Goal: Task Accomplishment & Management: Use online tool/utility

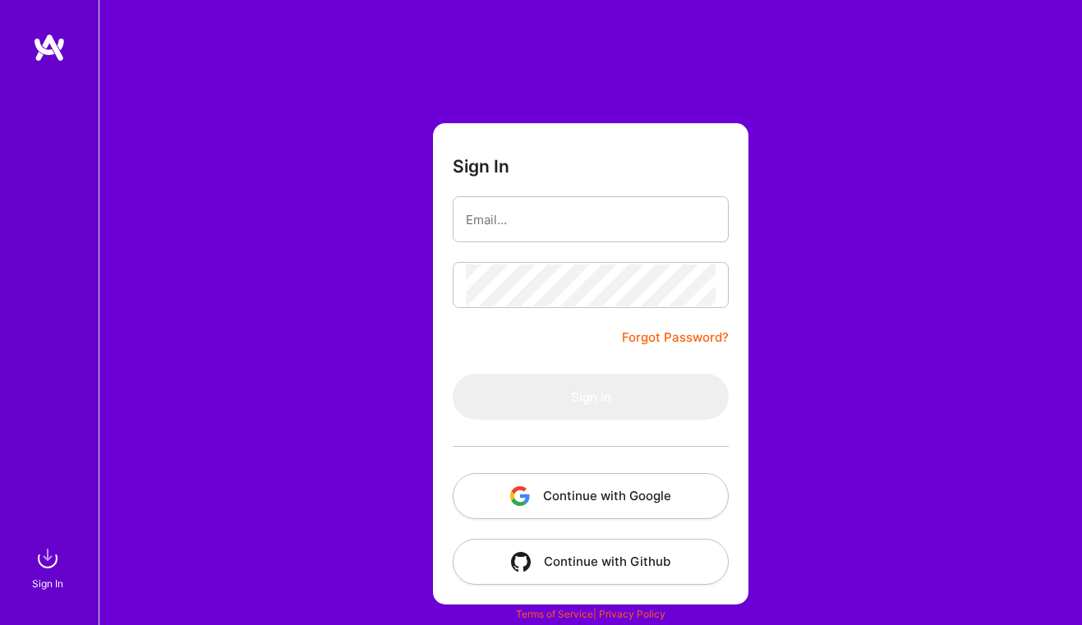
click at [670, 182] on form "Sign In Forgot Password? Sign In Continue with Google Continue with Github" at bounding box center [591, 364] width 316 height 482
click at [649, 220] on input "email" at bounding box center [591, 220] width 250 height 42
type input "[EMAIL_ADDRESS][DOMAIN_NAME]"
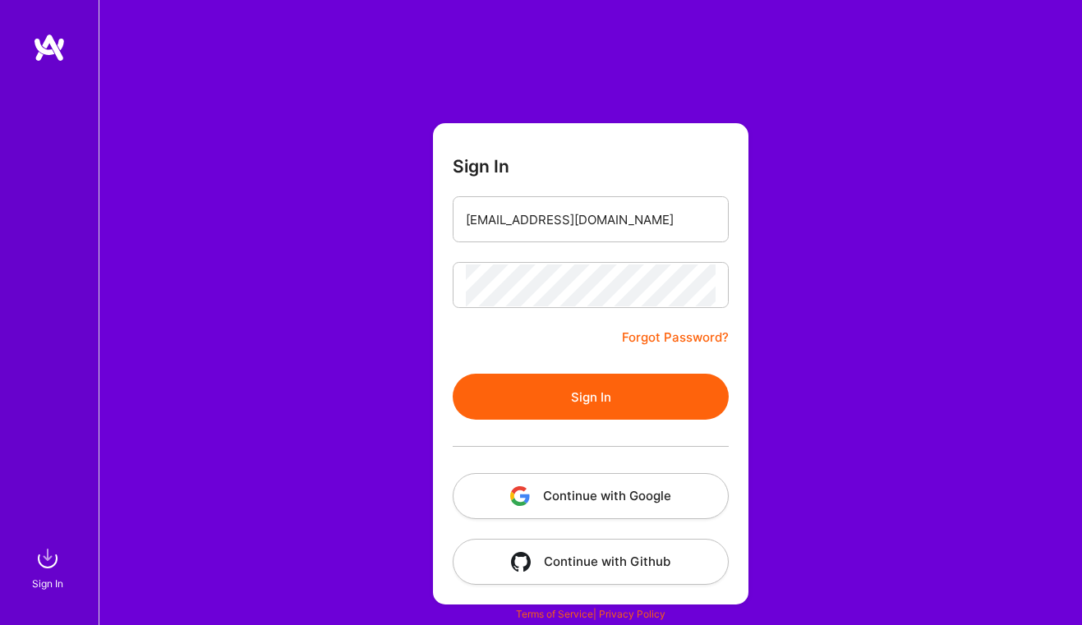
click at [633, 390] on button "Sign In" at bounding box center [591, 397] width 276 height 46
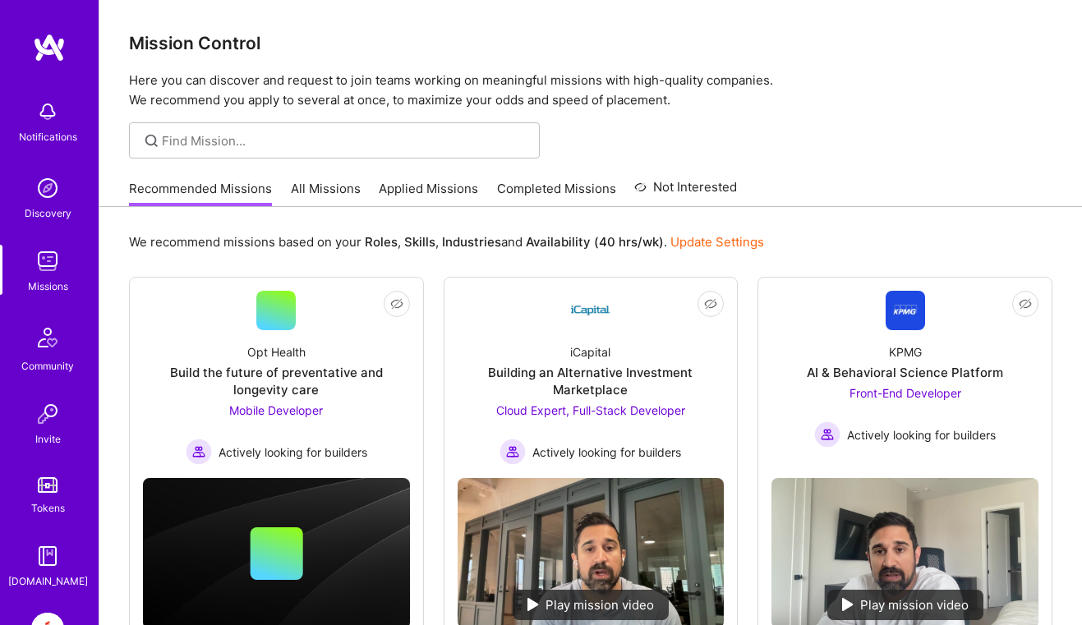
scroll to position [109, 0]
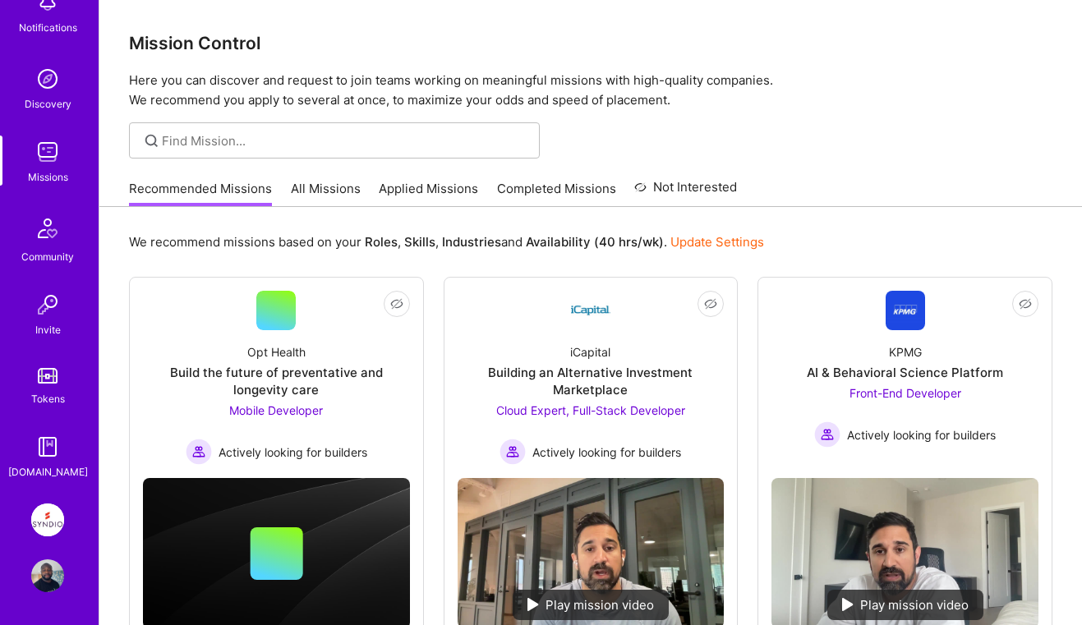
click at [54, 513] on img at bounding box center [47, 520] width 33 height 33
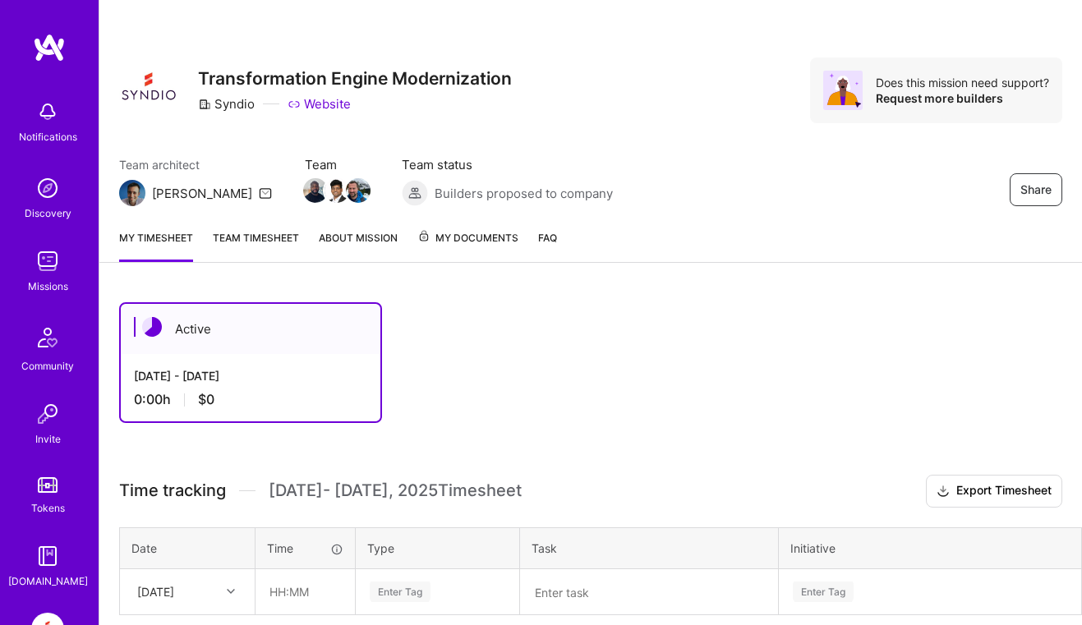
click at [316, 364] on div "[DATE] - [DATE] 0:00 h $0" at bounding box center [251, 387] width 260 height 67
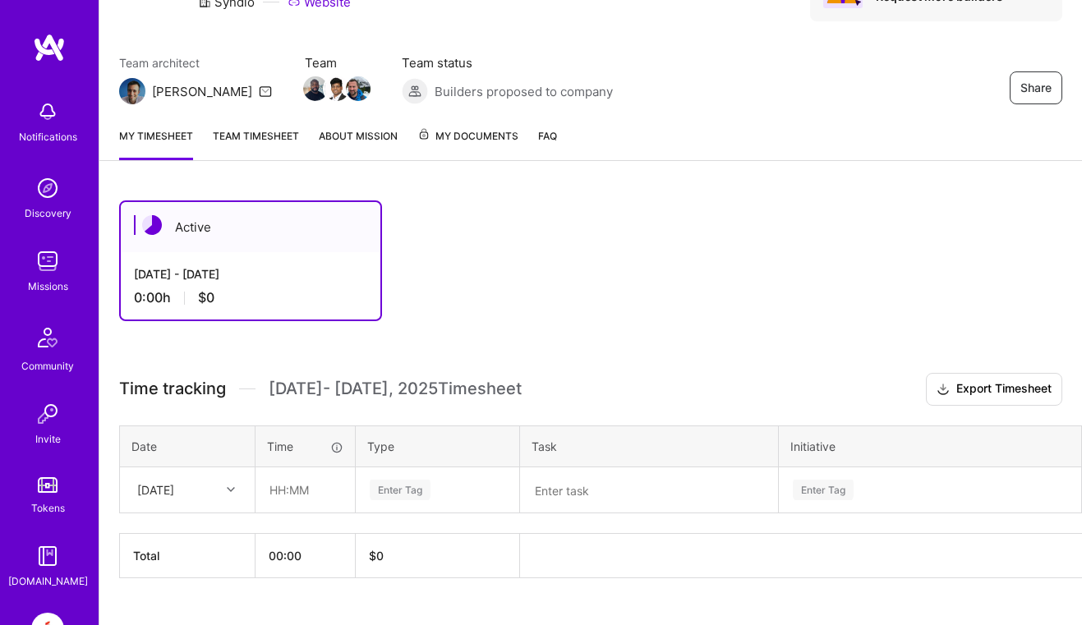
scroll to position [135, 0]
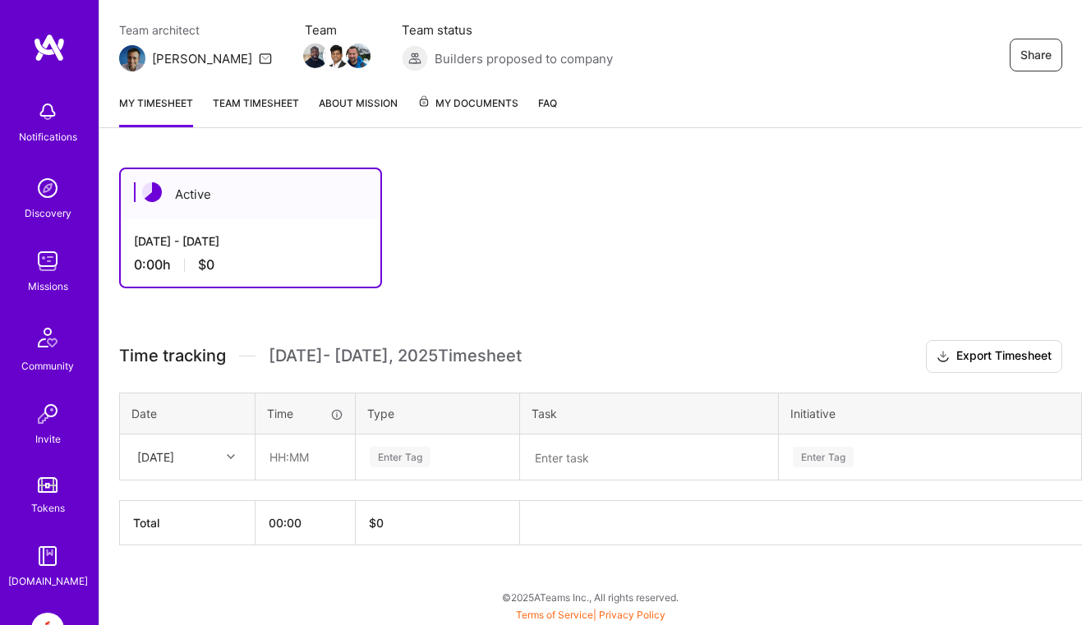
click at [235, 454] on div at bounding box center [232, 456] width 25 height 21
click at [182, 537] on div "[DATE]" at bounding box center [187, 546] width 133 height 30
click at [305, 460] on input "text" at bounding box center [305, 458] width 98 height 44
type input "04:00"
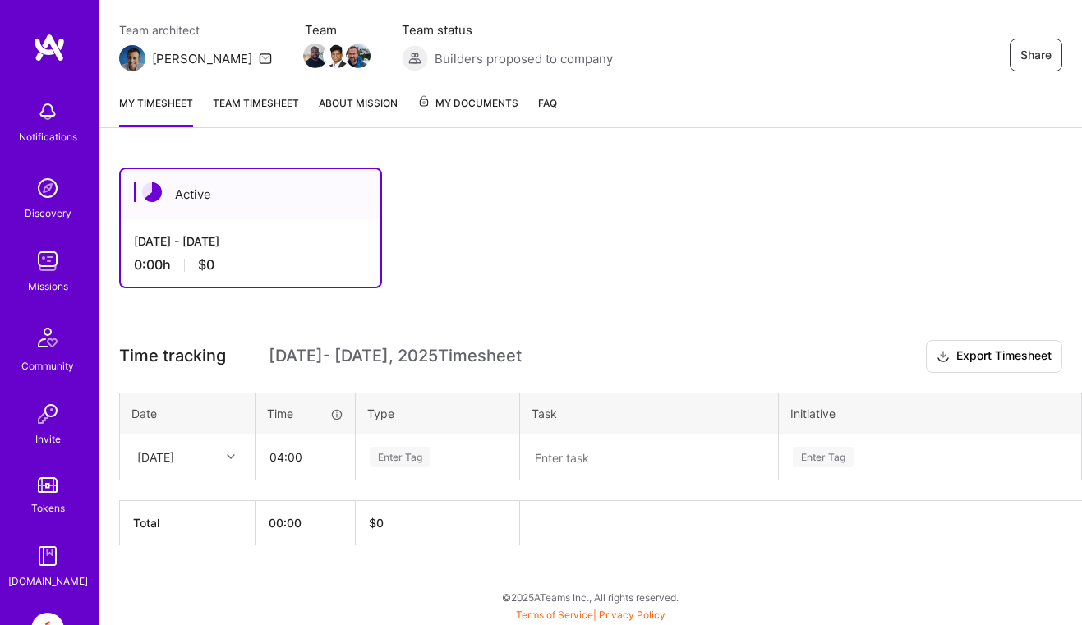
click at [399, 454] on div "Enter Tag" at bounding box center [400, 457] width 61 height 25
type input "onboarding"
click at [578, 457] on textarea at bounding box center [649, 458] width 255 height 44
type textarea "onboarding"
click at [422, 455] on div "Enter Tag" at bounding box center [400, 457] width 61 height 25
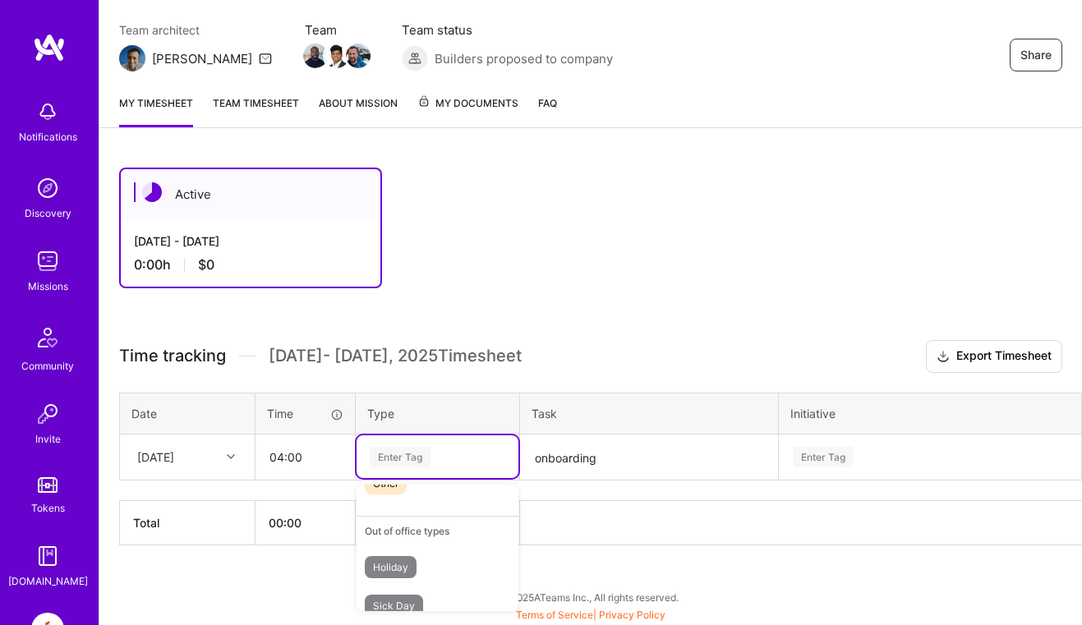
scroll to position [502, 0]
click at [417, 517] on div "Other" at bounding box center [438, 510] width 162 height 39
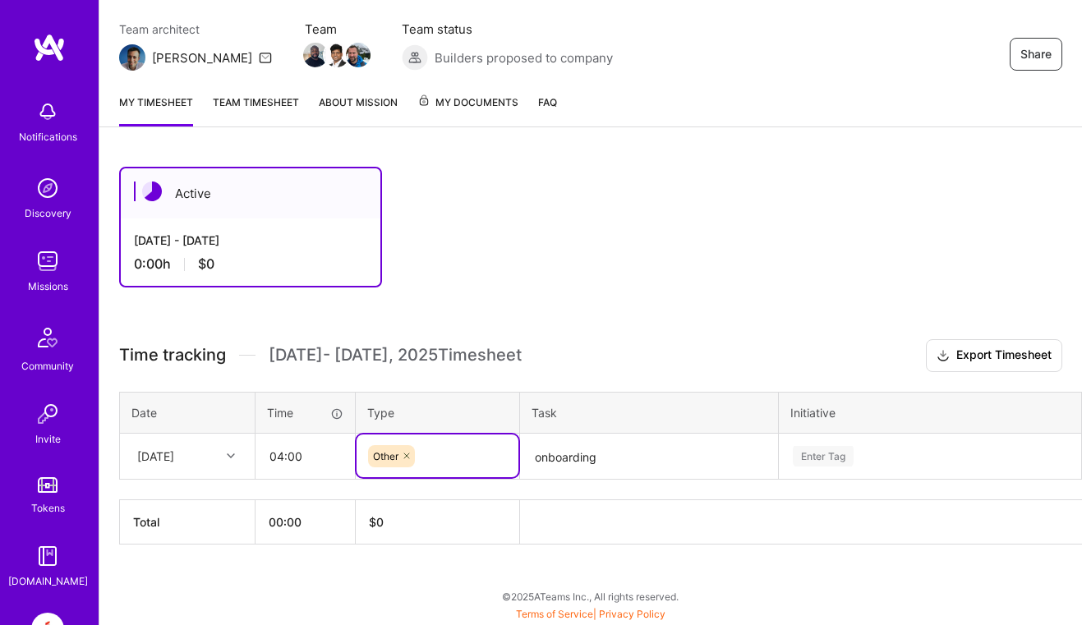
click at [843, 461] on div "Enter Tag" at bounding box center [930, 456] width 301 height 43
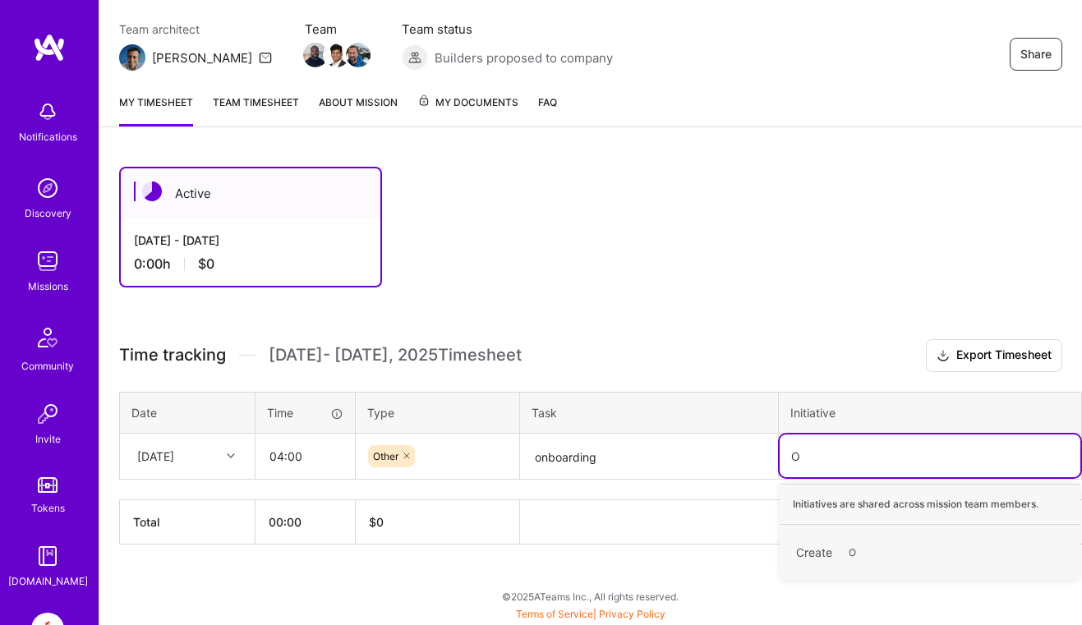
scroll to position [135, 0]
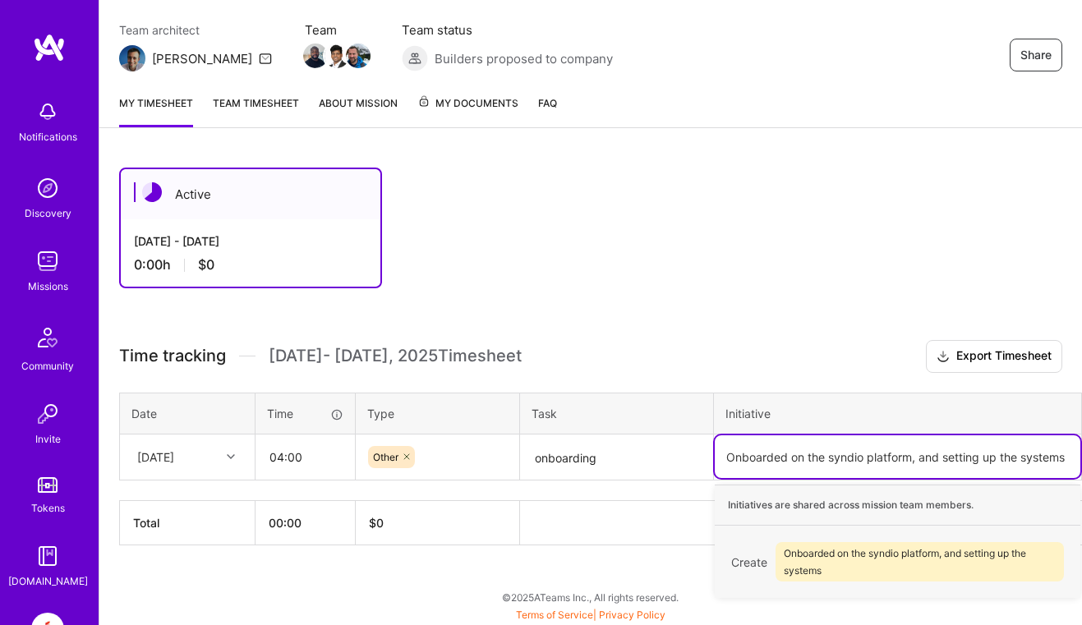
type input "Onboarded on the syndio platform, and setting up the systems"
click at [544, 552] on div "Active [DATE] - [DATE] 0:00 h $0 Time tracking [DATE] - [DATE] Timesheet Export…" at bounding box center [590, 387] width 983 height 478
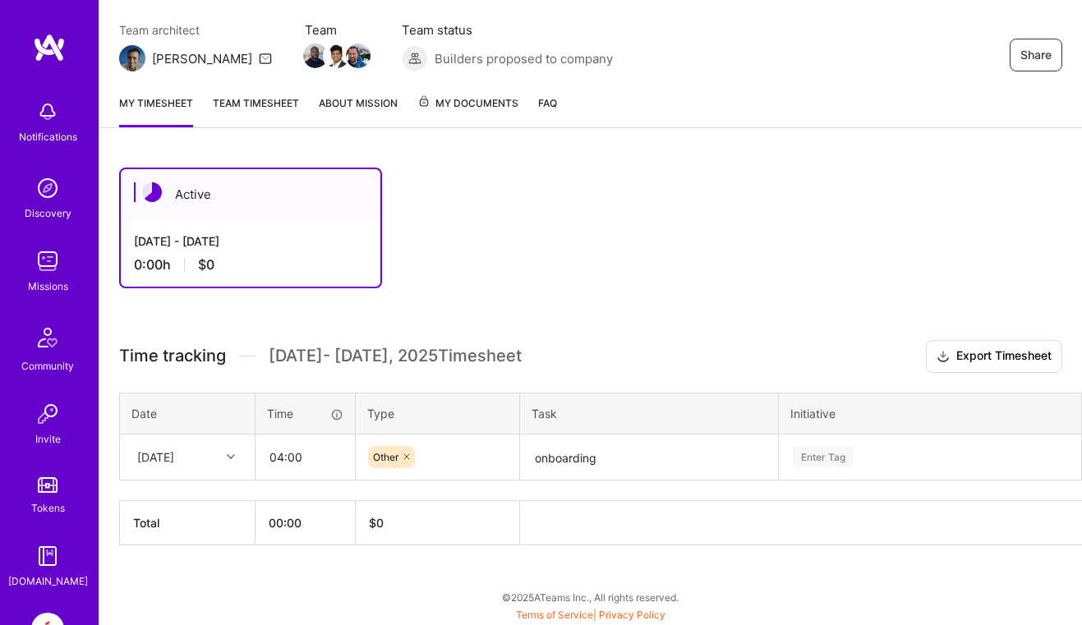
click at [322, 493] on div "Time tracking [DATE] - [DATE] Timesheet Export Timesheet Date Time Type Task In…" at bounding box center [590, 442] width 943 height 205
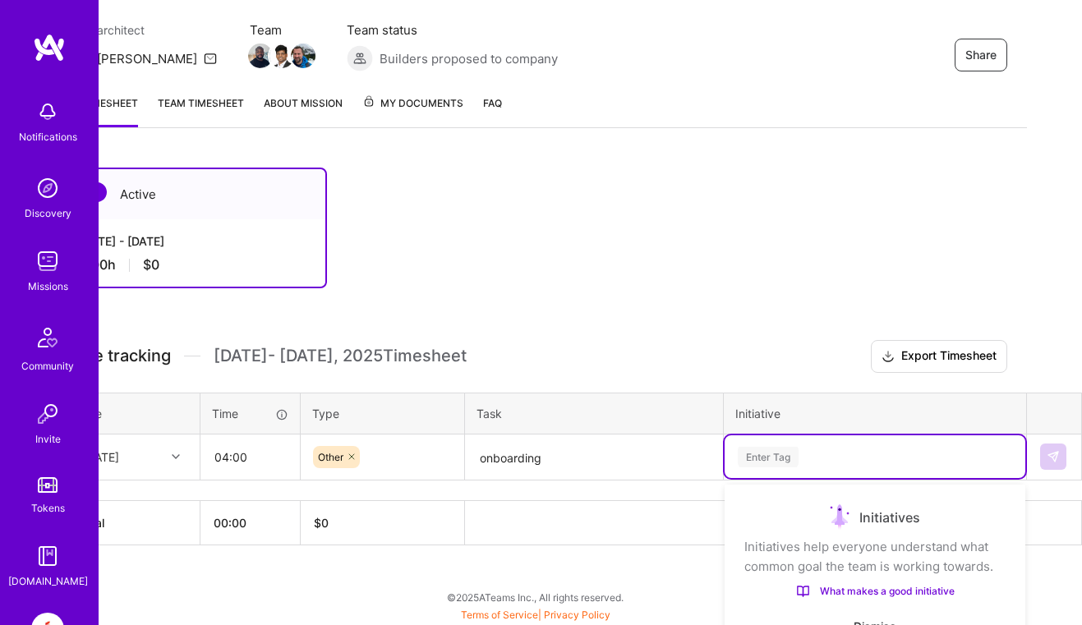
scroll to position [311, 0]
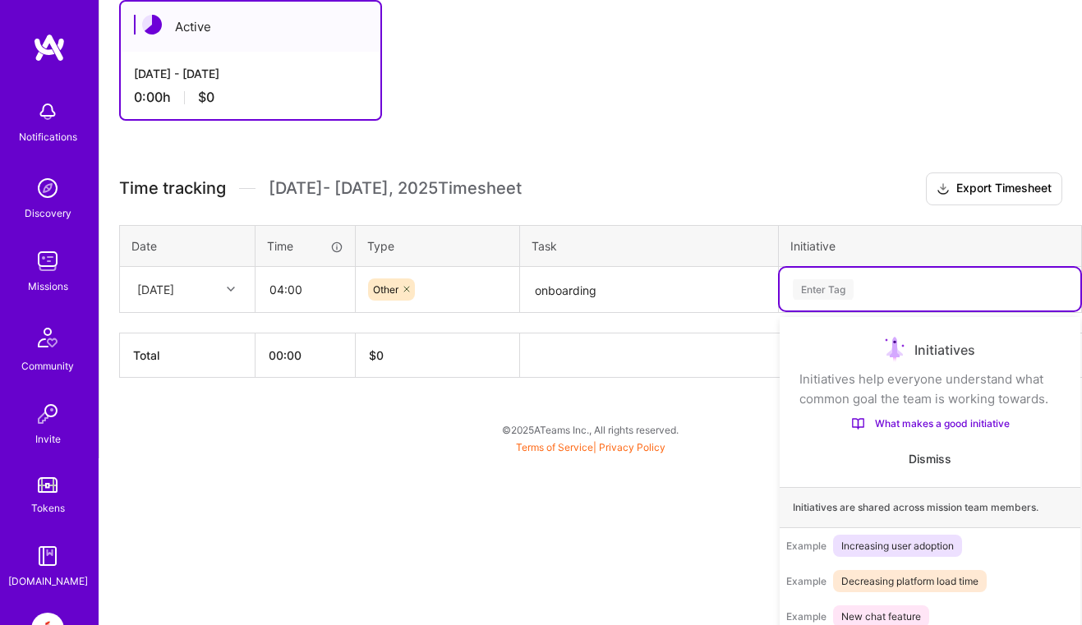
click at [980, 311] on div "Use Up and Down to choose options, press Enter to select the currently focused …" at bounding box center [930, 289] width 301 height 43
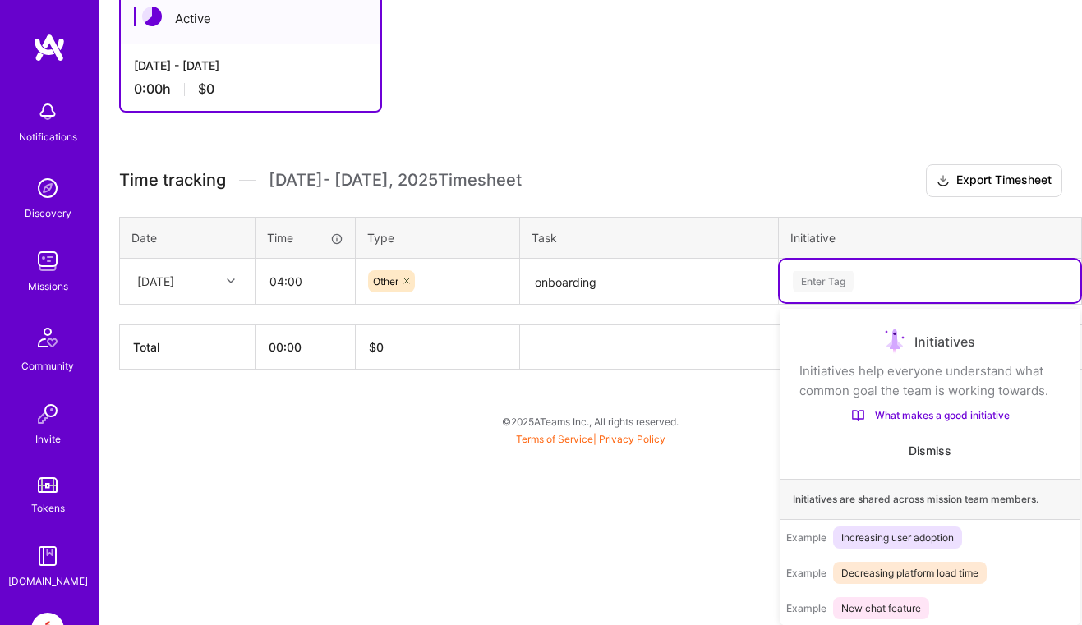
paste input "Onboarded on the syndio platform, and setting up the systems"
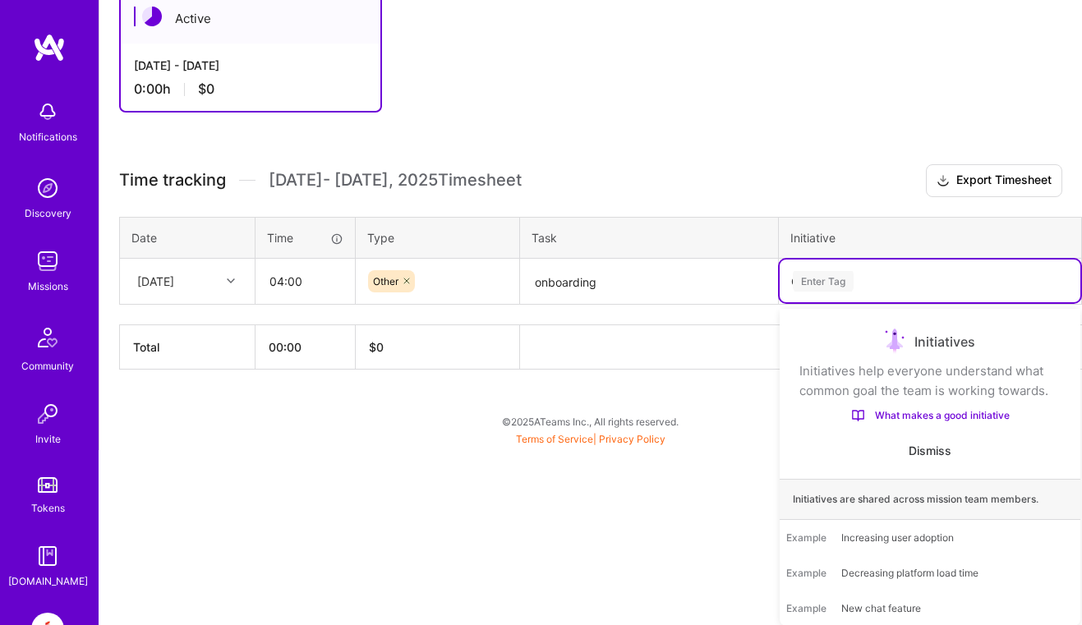
scroll to position [135, 0]
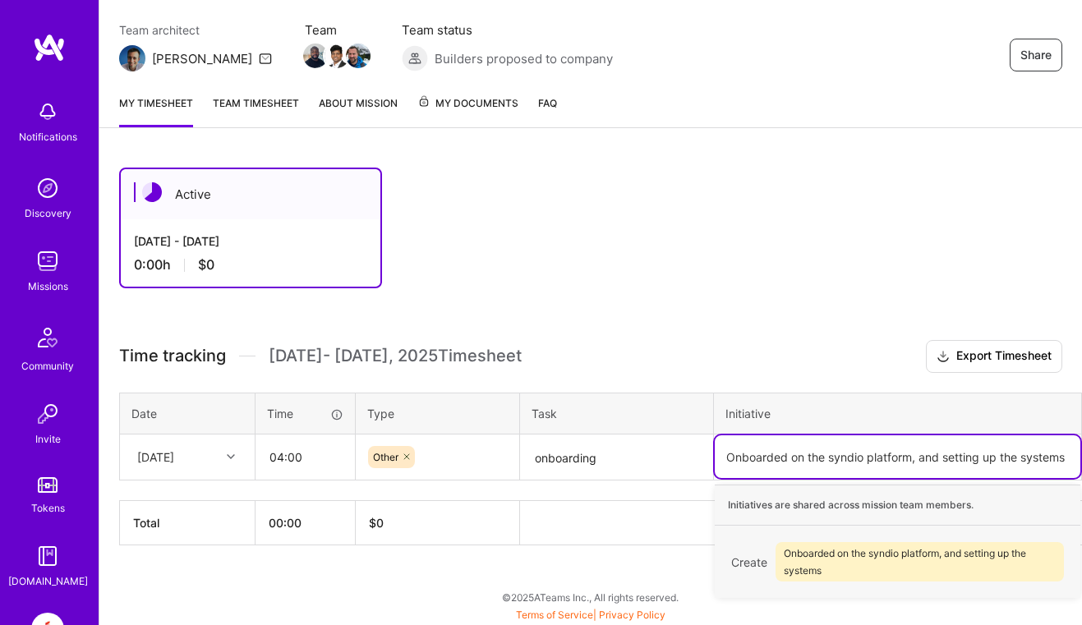
type input "Onboarded on the syndio platform, and setting up the systems"
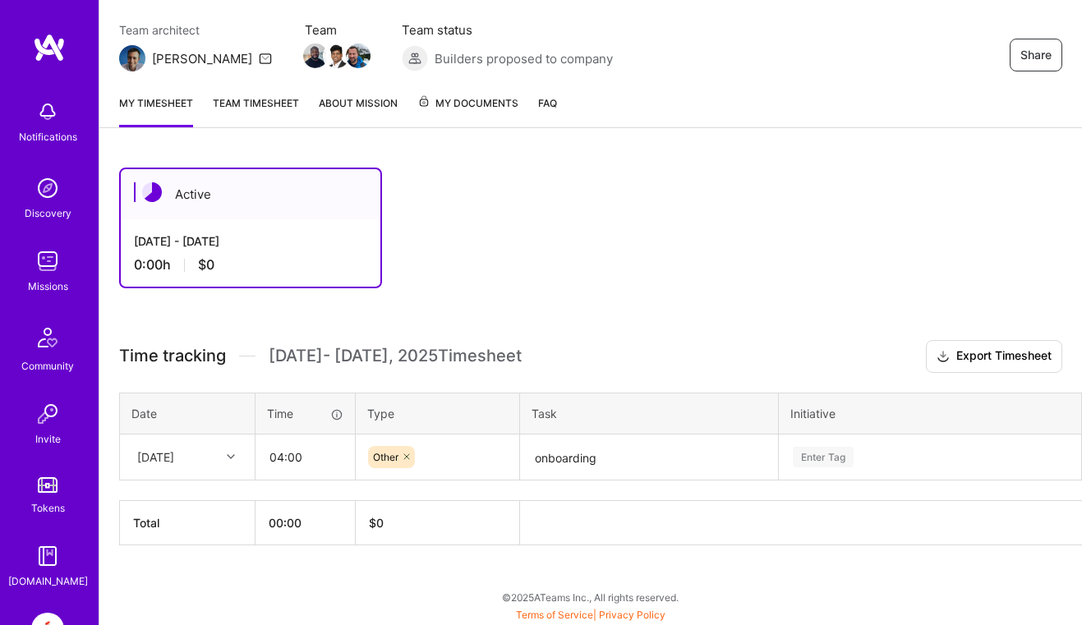
click at [814, 413] on div "Initiative" at bounding box center [930, 413] width 279 height 17
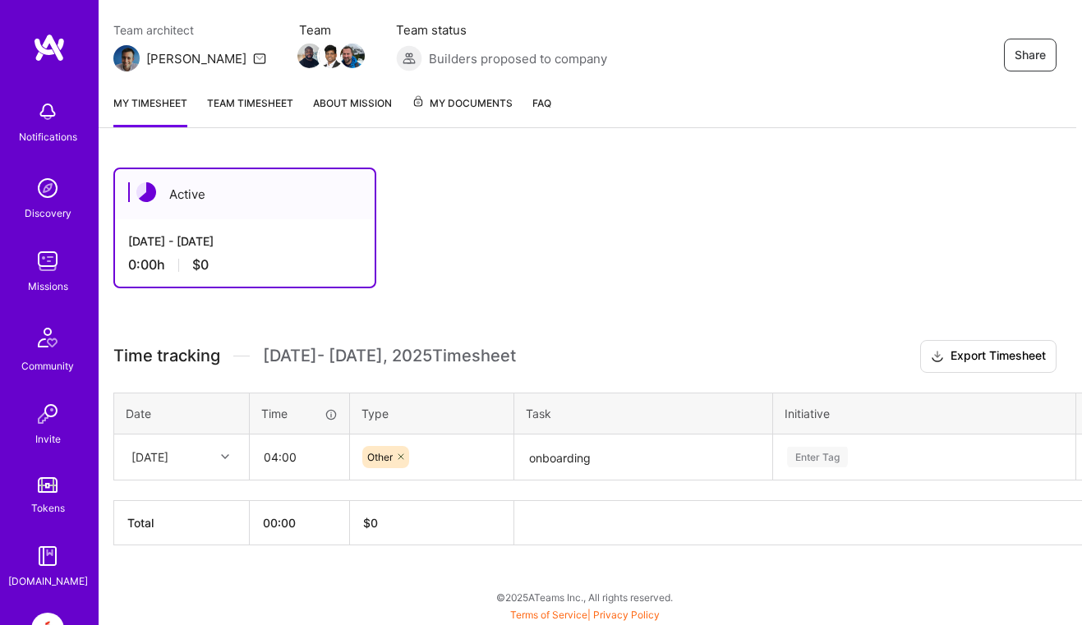
scroll to position [311, 0]
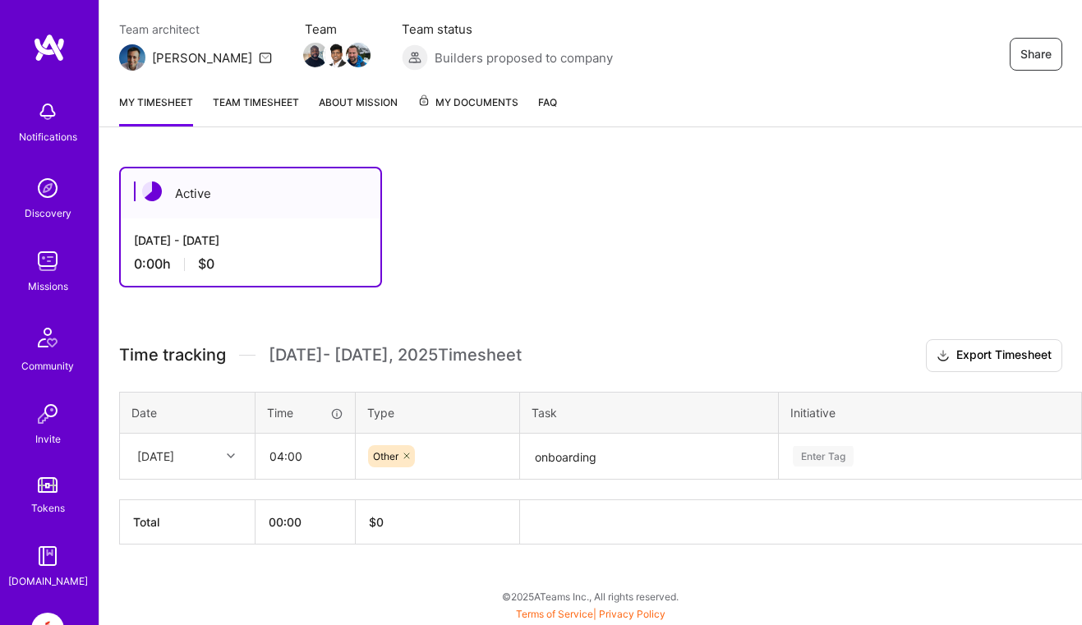
click at [843, 450] on div "Enter Tag" at bounding box center [930, 456] width 301 height 43
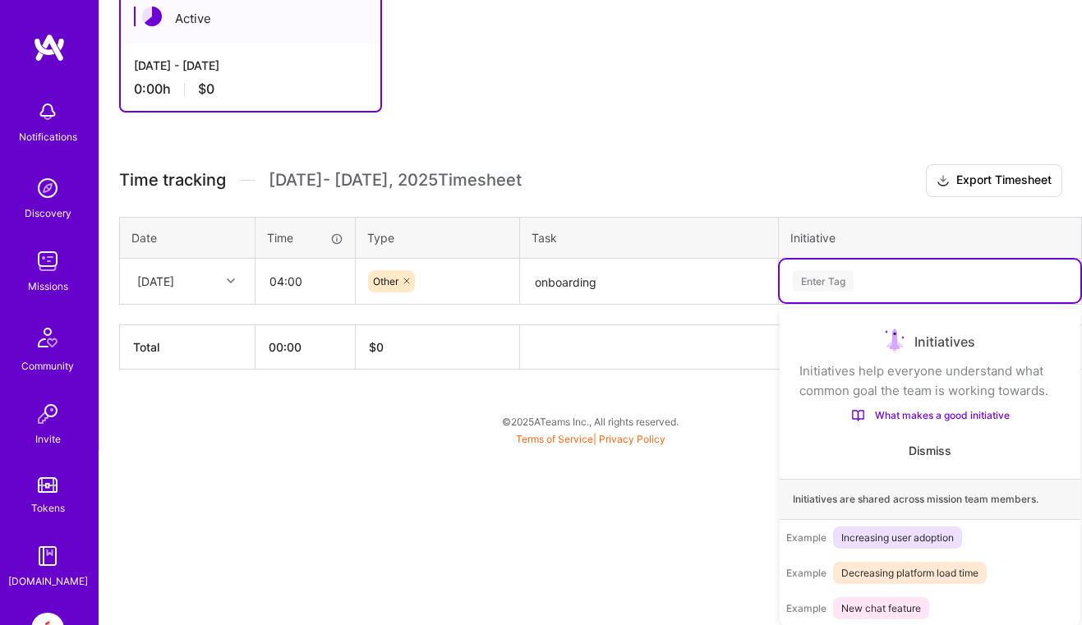
paste input "Onboarded on the syndio platform, and setting up the systems"
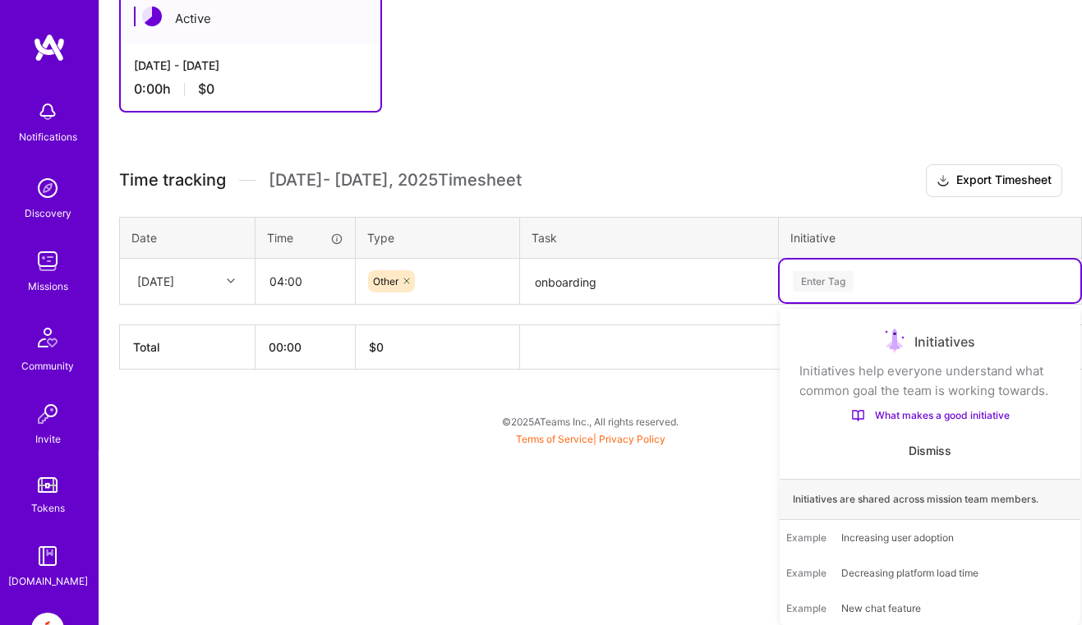
type input "Onboarded on the syndio platform, and setting up the systems"
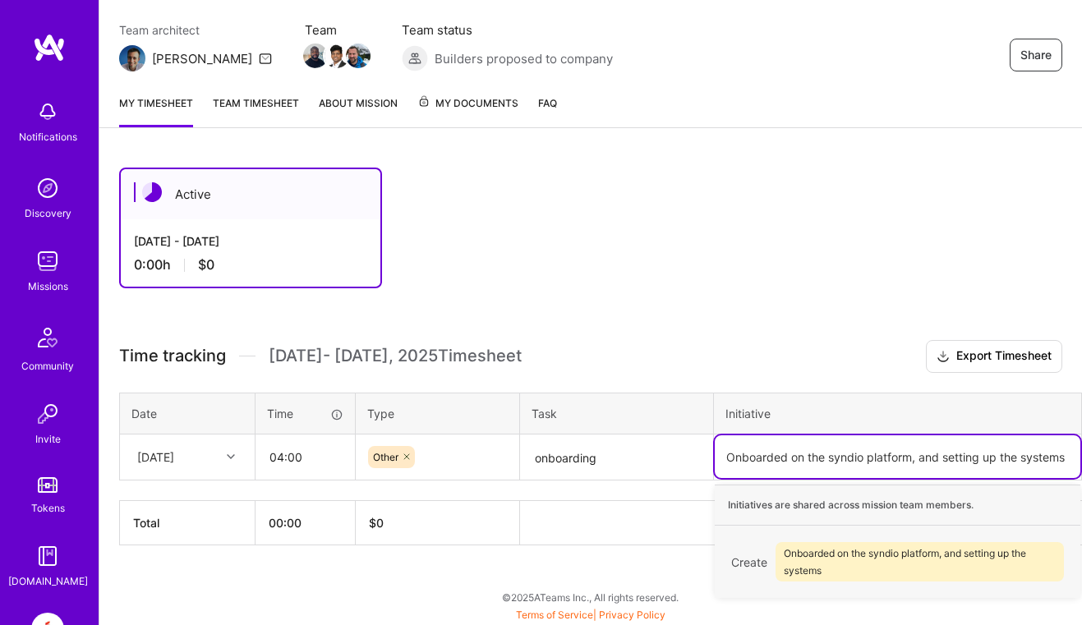
click at [832, 558] on span "Onboarded on the syndio platform, and setting up the systems" at bounding box center [920, 561] width 288 height 39
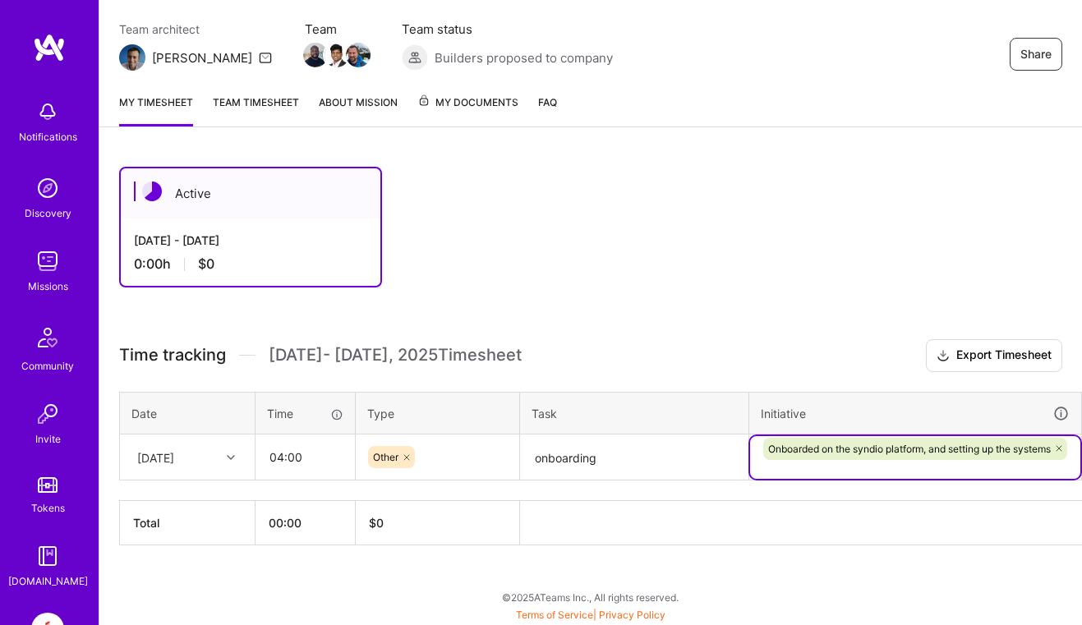
scroll to position [136, 55]
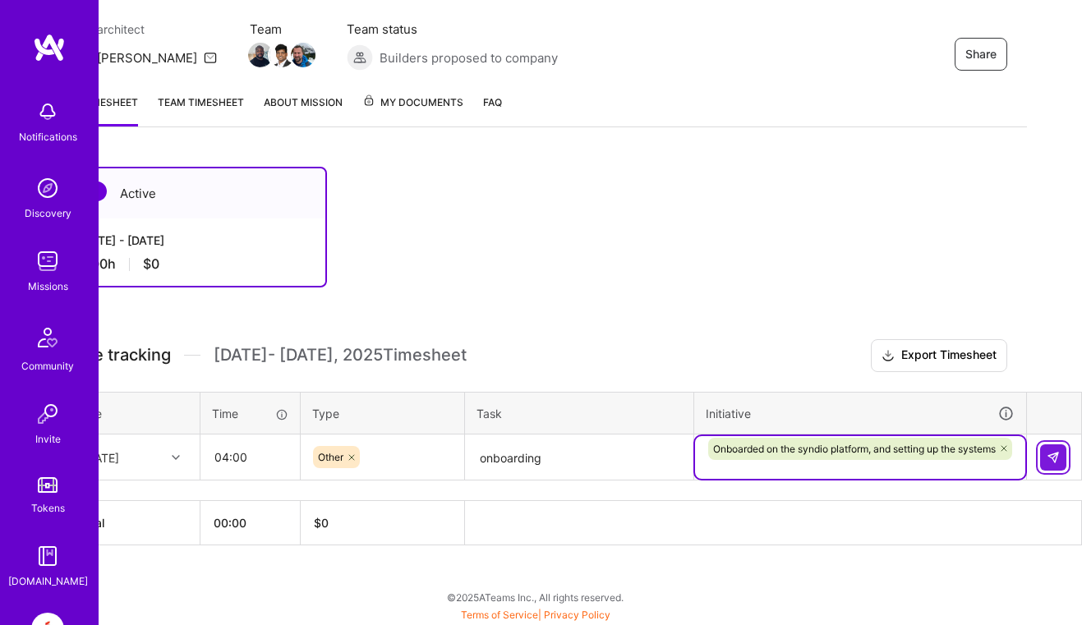
click at [1056, 459] on img at bounding box center [1053, 457] width 13 height 13
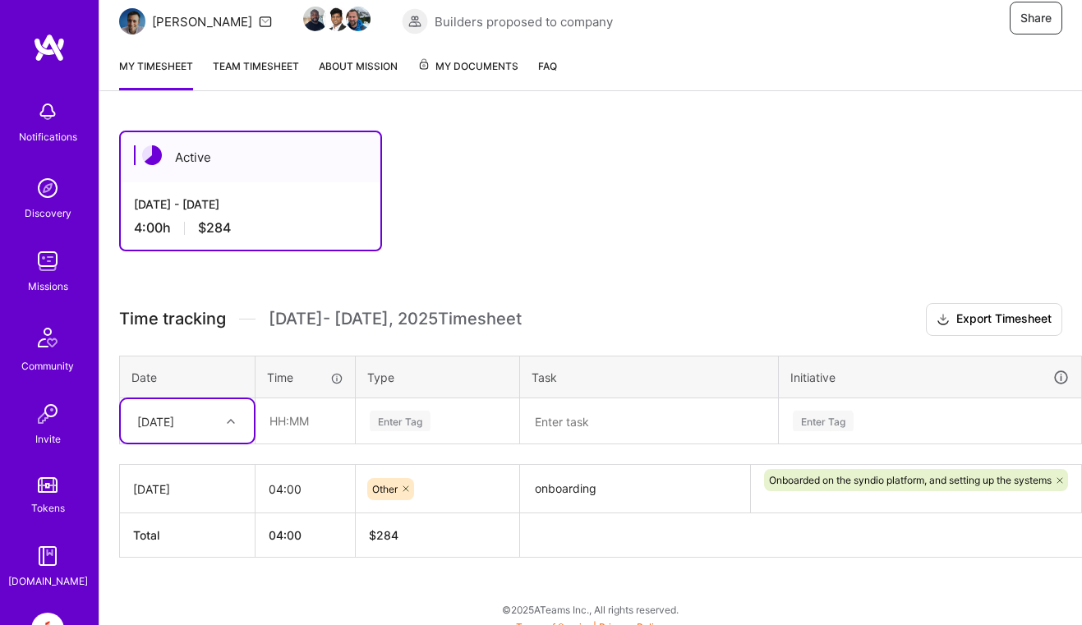
scroll to position [184, 0]
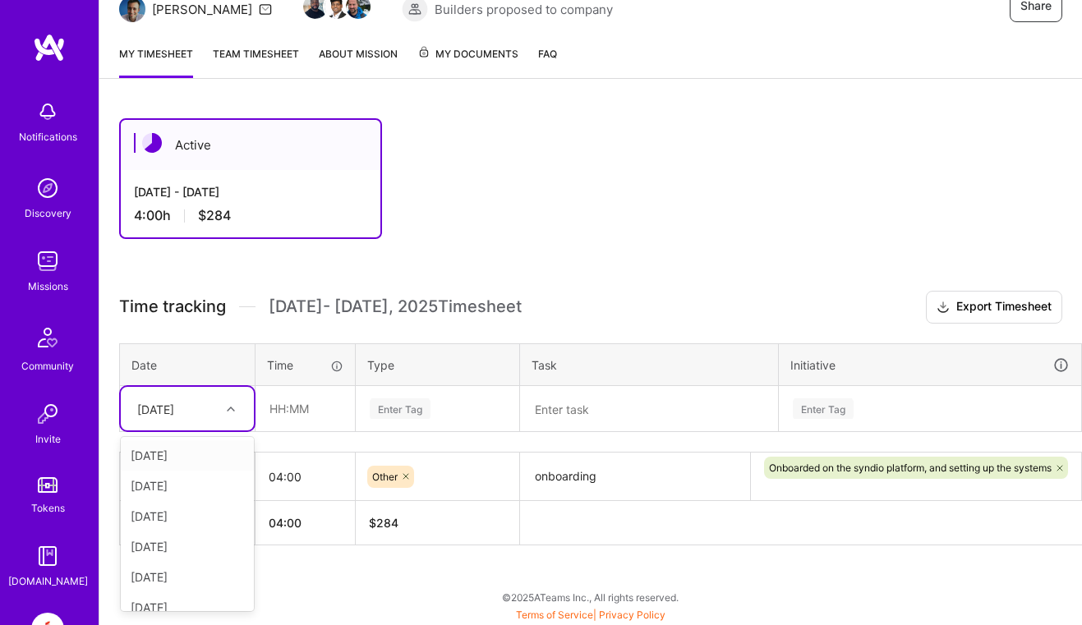
click at [227, 408] on icon at bounding box center [231, 409] width 8 height 8
click at [205, 472] on div "[DATE]" at bounding box center [187, 471] width 133 height 30
click at [298, 413] on input "text" at bounding box center [305, 409] width 98 height 44
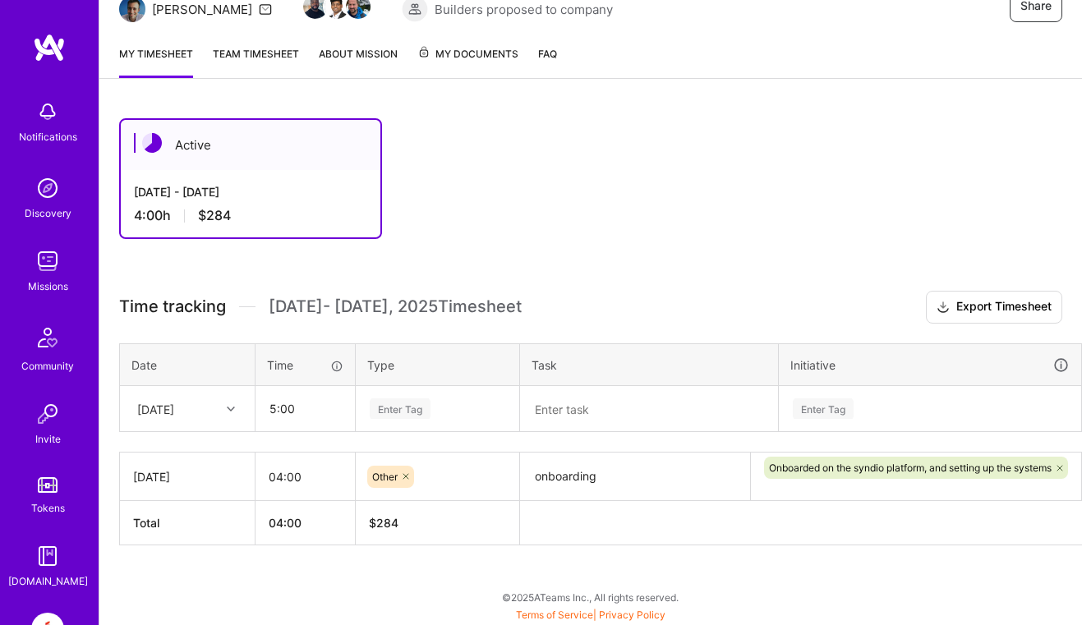
type input "05:00"
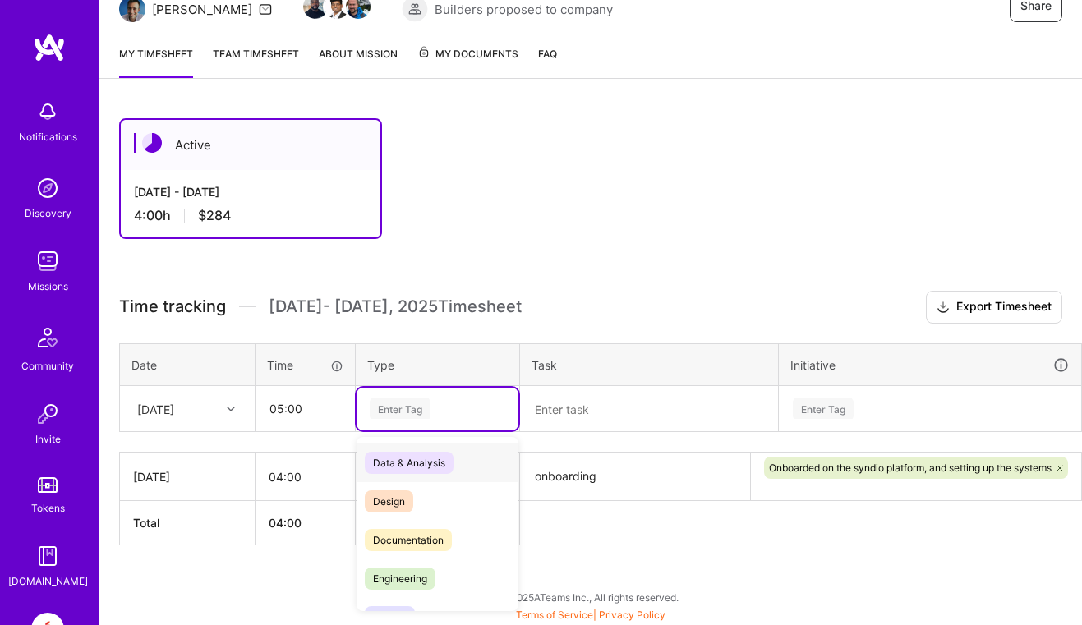
click at [456, 404] on div "Enter Tag" at bounding box center [437, 409] width 139 height 21
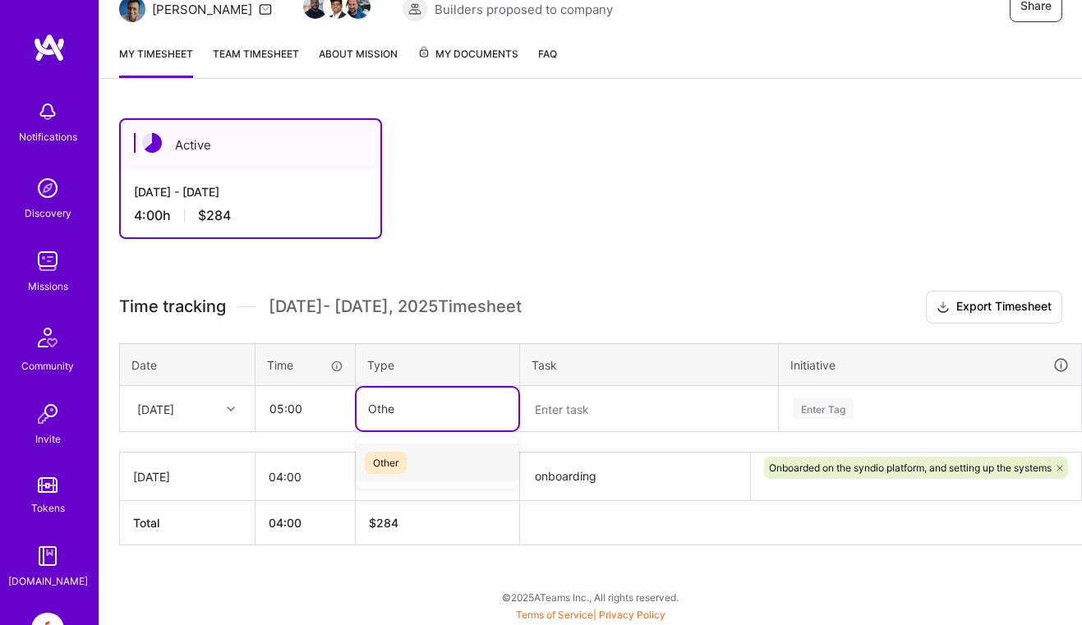
type input "Other"
click at [464, 455] on div "Other" at bounding box center [438, 463] width 162 height 39
click at [611, 413] on textarea at bounding box center [649, 410] width 255 height 44
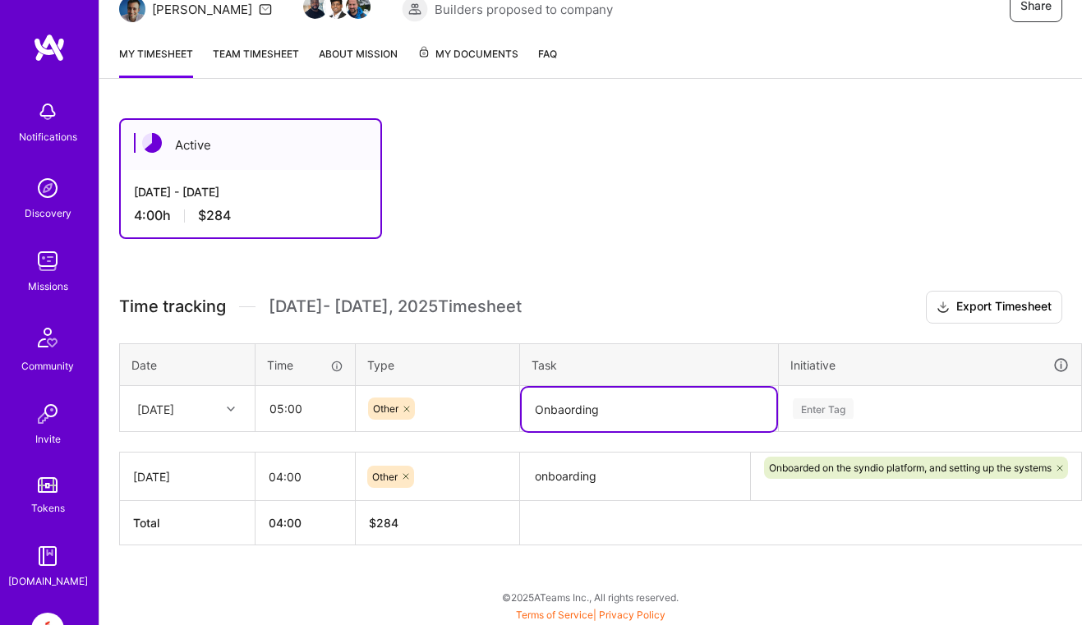
type textarea "Onbaording"
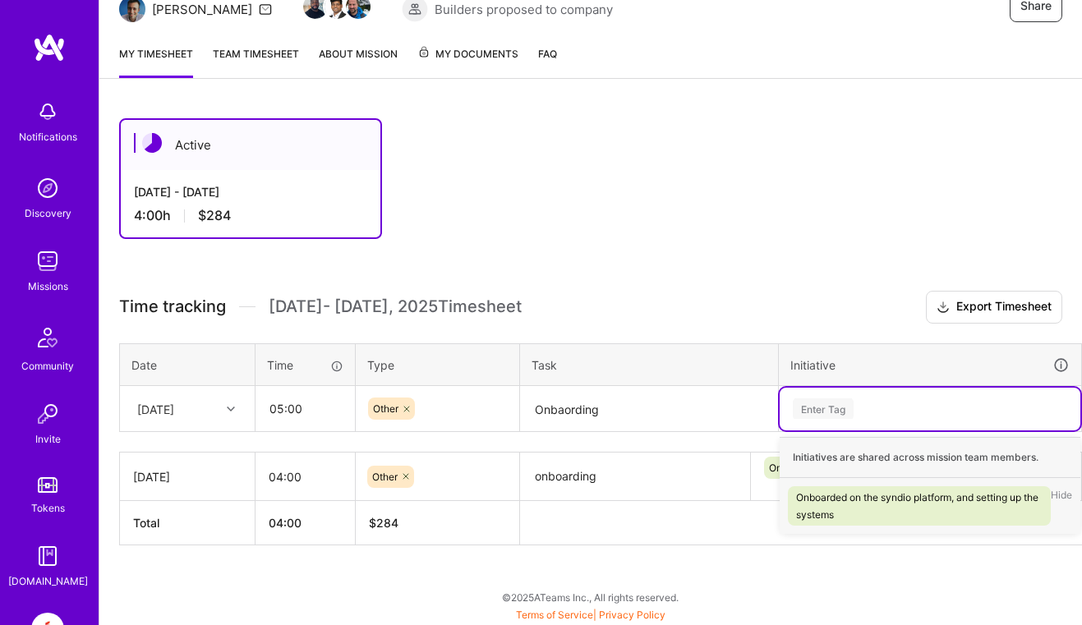
click at [889, 390] on div "Enter Tag" at bounding box center [930, 409] width 301 height 43
paste input "Onboarded on the syndio platform, and setting up the systems"
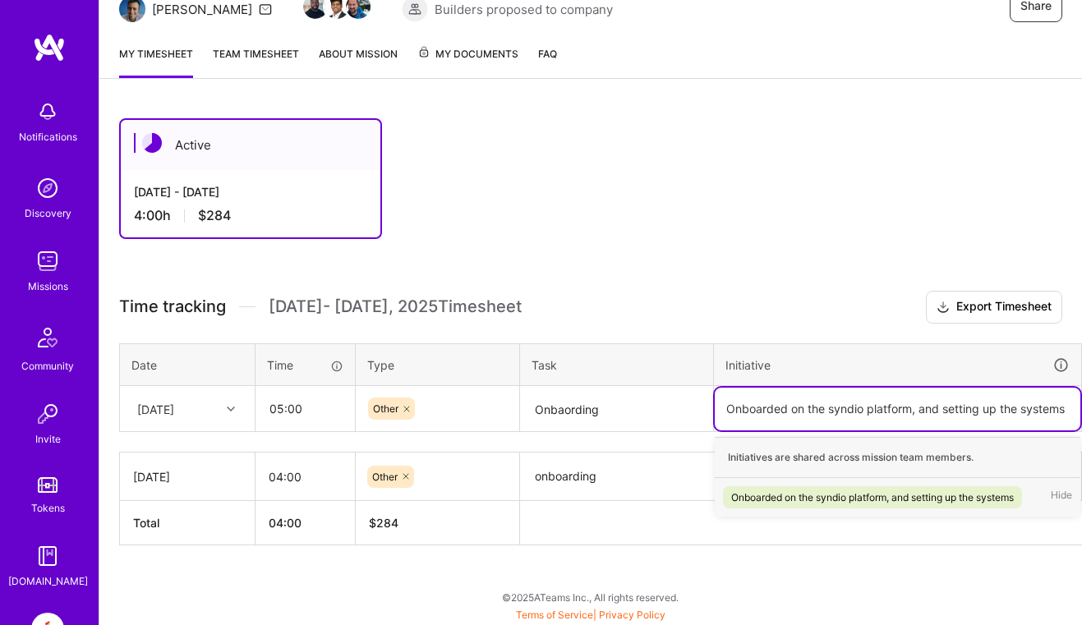
type input "Onboarded on the syndio platform, and setting up the systems"
click at [570, 405] on textarea "Onbaording" at bounding box center [617, 410] width 190 height 44
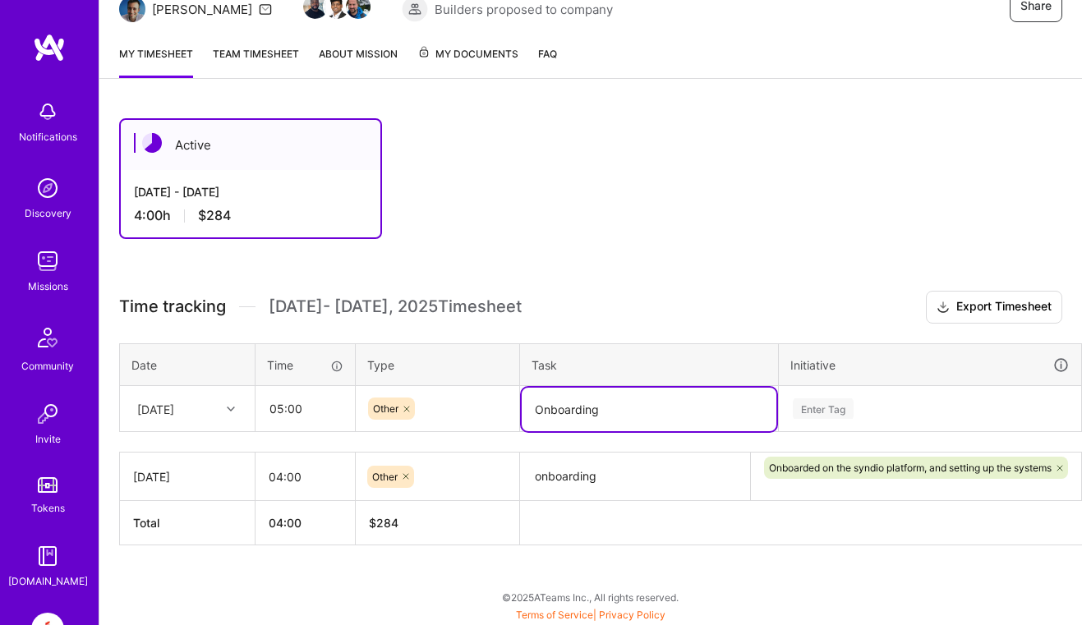
type textarea "Onboarding"
click at [830, 413] on div "Enter Tag" at bounding box center [823, 408] width 61 height 25
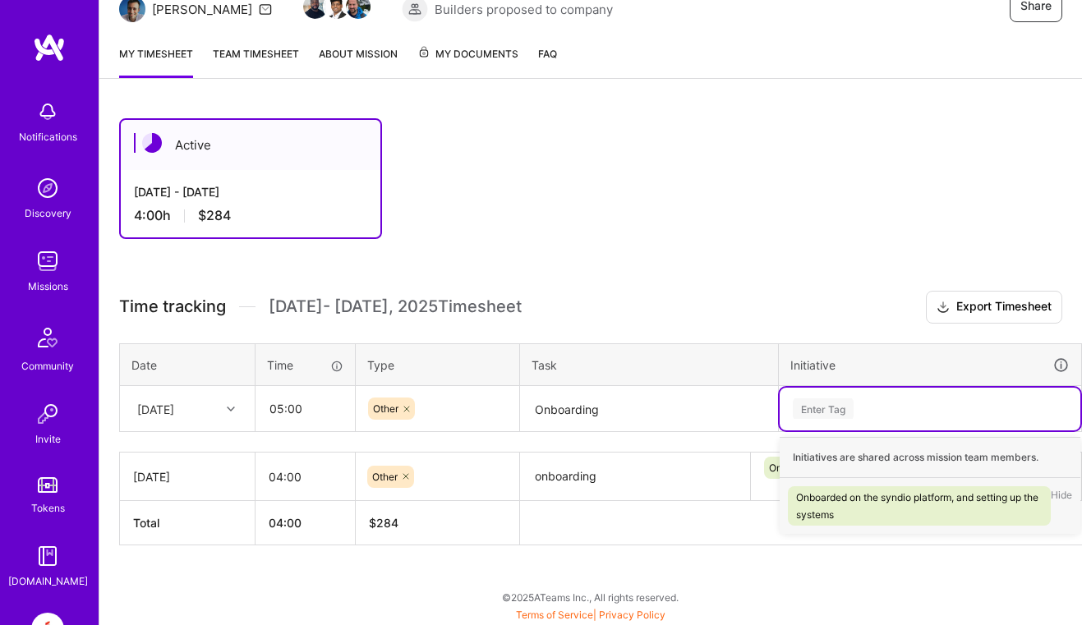
paste input "Onboarded on the syndio platform, and setting up the systems"
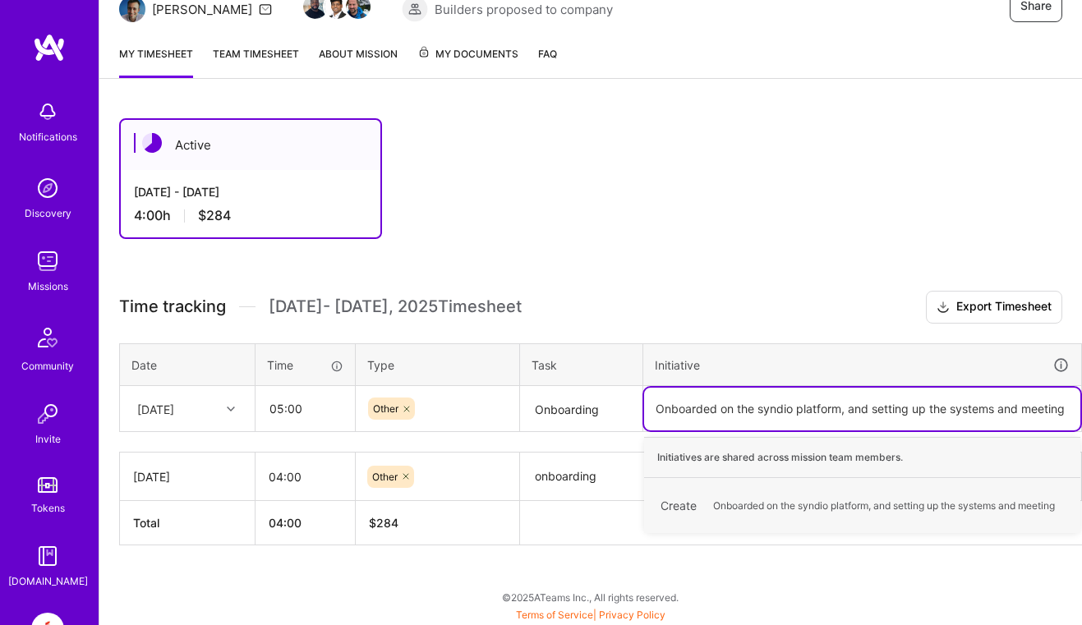
type input "Onboarded on the syndio platform, and setting up the systems and meetings"
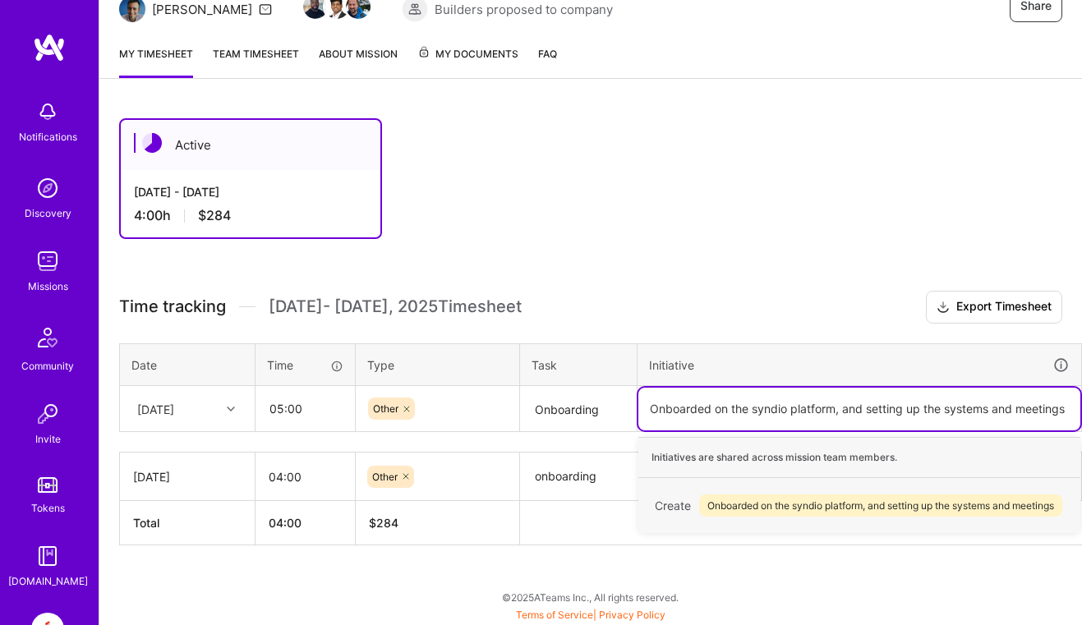
click at [891, 501] on span "Onboarded on the syndio platform, and setting up the systems and meetings" at bounding box center [880, 506] width 363 height 22
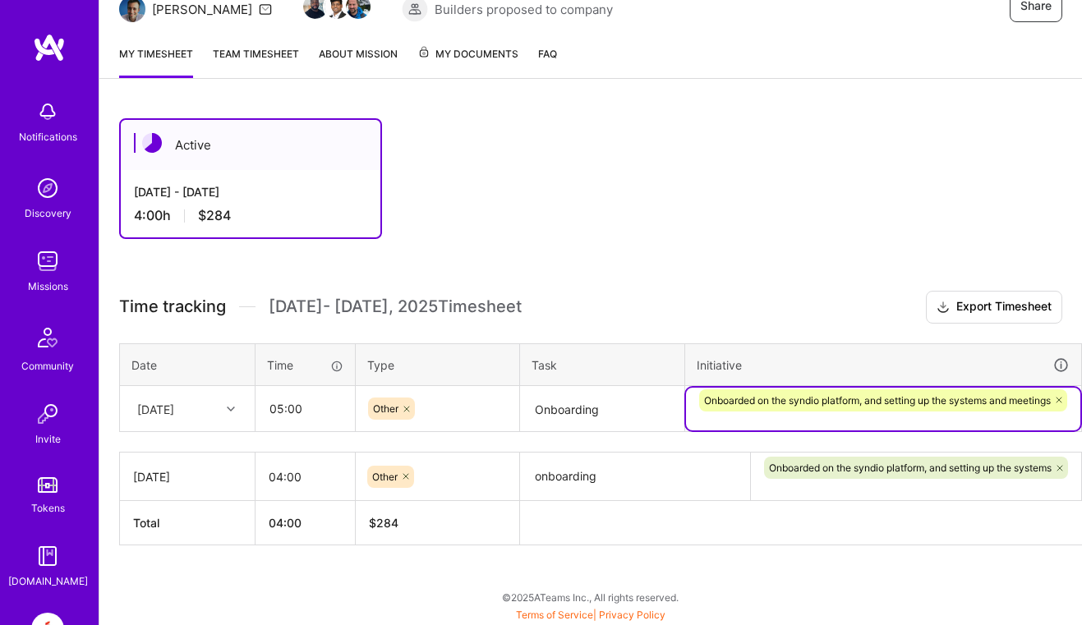
scroll to position [184, 55]
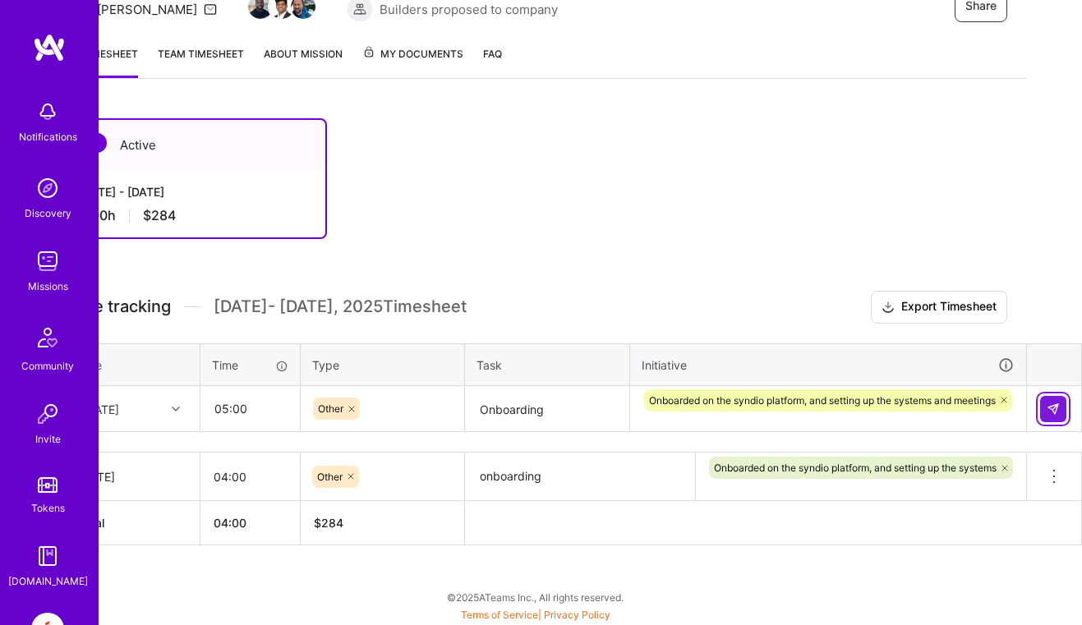
click at [1043, 412] on button at bounding box center [1053, 409] width 26 height 26
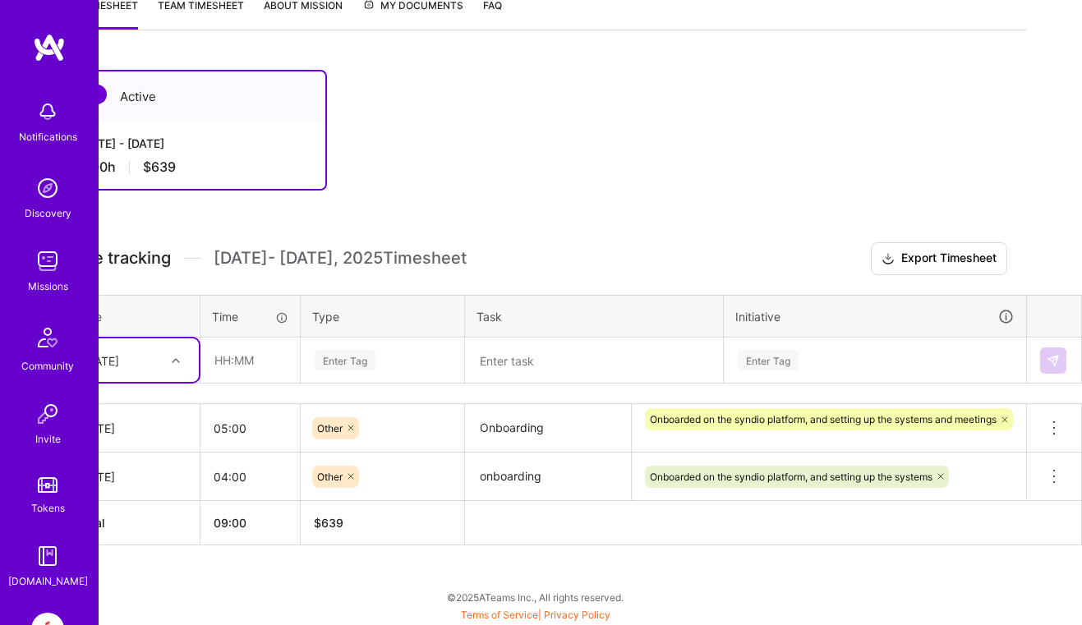
scroll to position [233, 0]
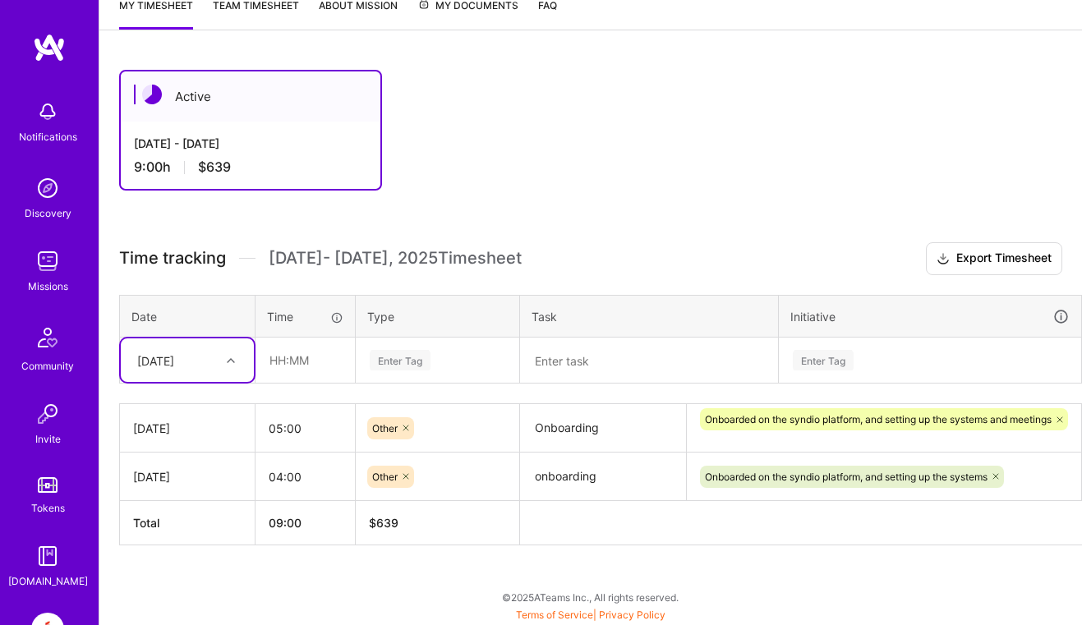
click at [219, 359] on div "[DATE]" at bounding box center [174, 360] width 91 height 27
click at [182, 529] on div "[DATE]" at bounding box center [187, 531] width 133 height 30
click at [281, 474] on input "04:00" at bounding box center [305, 477] width 99 height 44
type input "05:00"
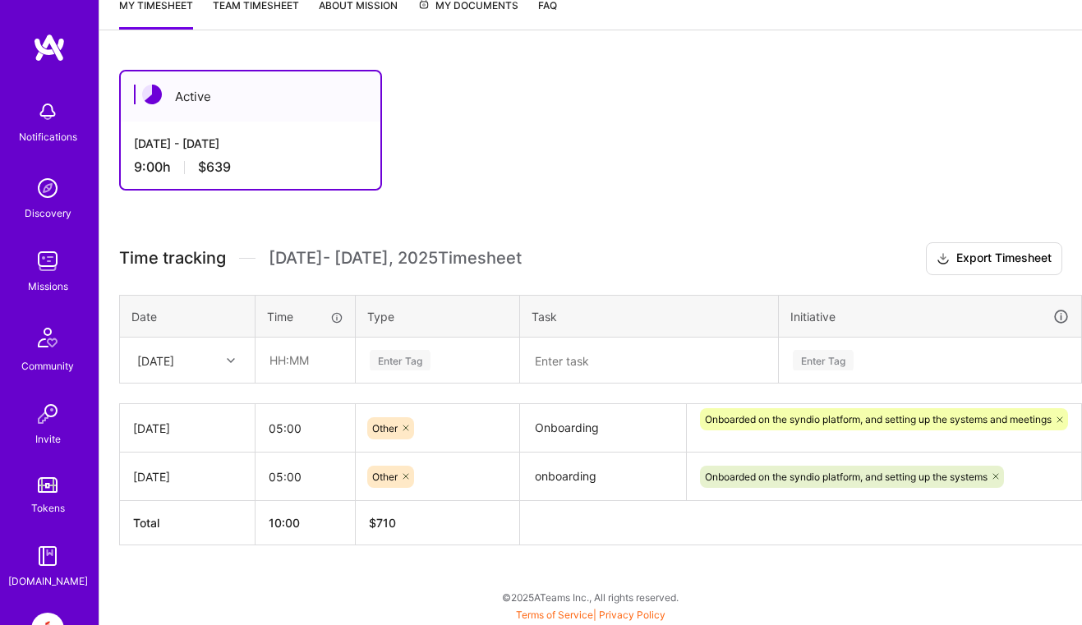
click at [610, 198] on div "Active [DATE] - [DATE] 9:00 h $639 Time tracking [DATE] - [DATE] Timesheet Expo…" at bounding box center [590, 338] width 983 height 576
click at [282, 424] on input "05:00" at bounding box center [305, 429] width 99 height 44
type input "08:00"
click at [588, 220] on div "Active [DATE] - [DATE] 10:00 h $710 Time tracking [DATE] - [DATE] Timesheet Exp…" at bounding box center [590, 338] width 983 height 576
click at [289, 357] on input "text" at bounding box center [305, 361] width 98 height 44
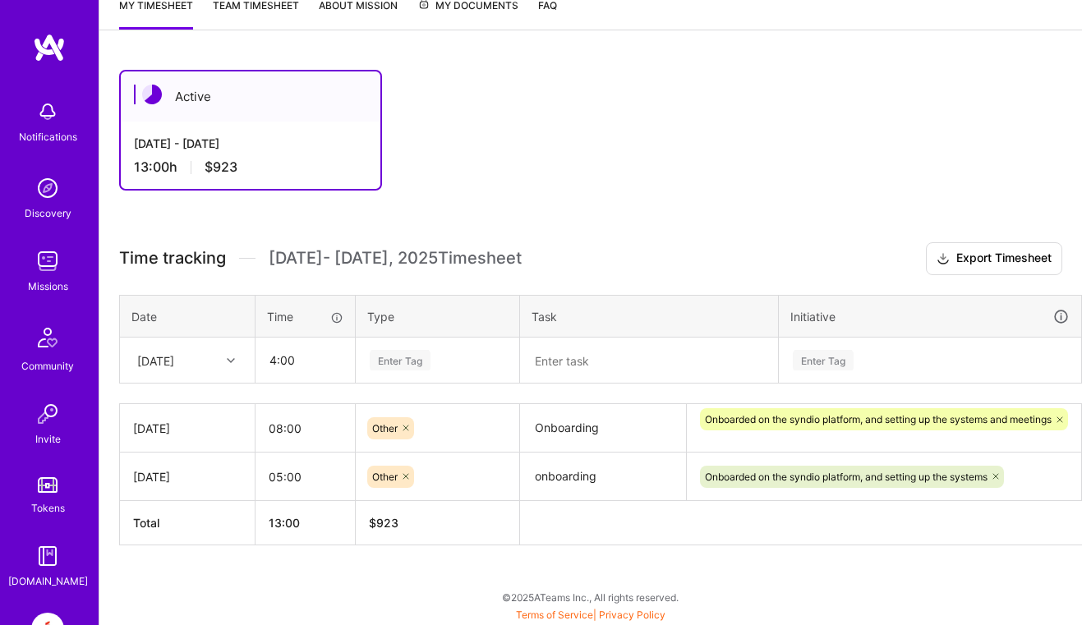
type input "04:00"
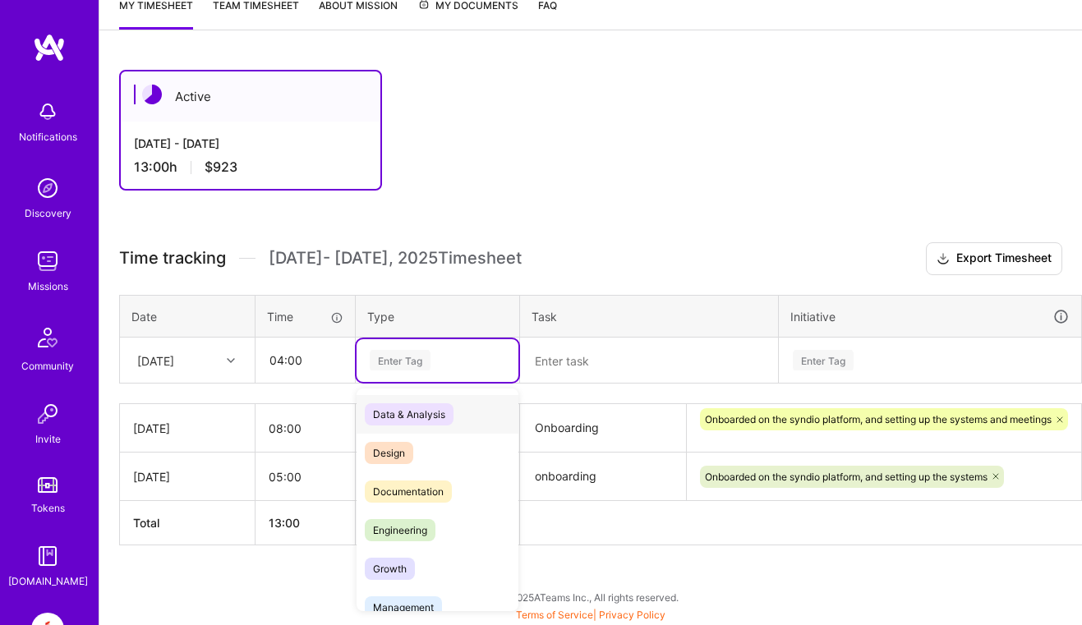
click at [440, 344] on div "Enter Tag" at bounding box center [438, 360] width 162 height 43
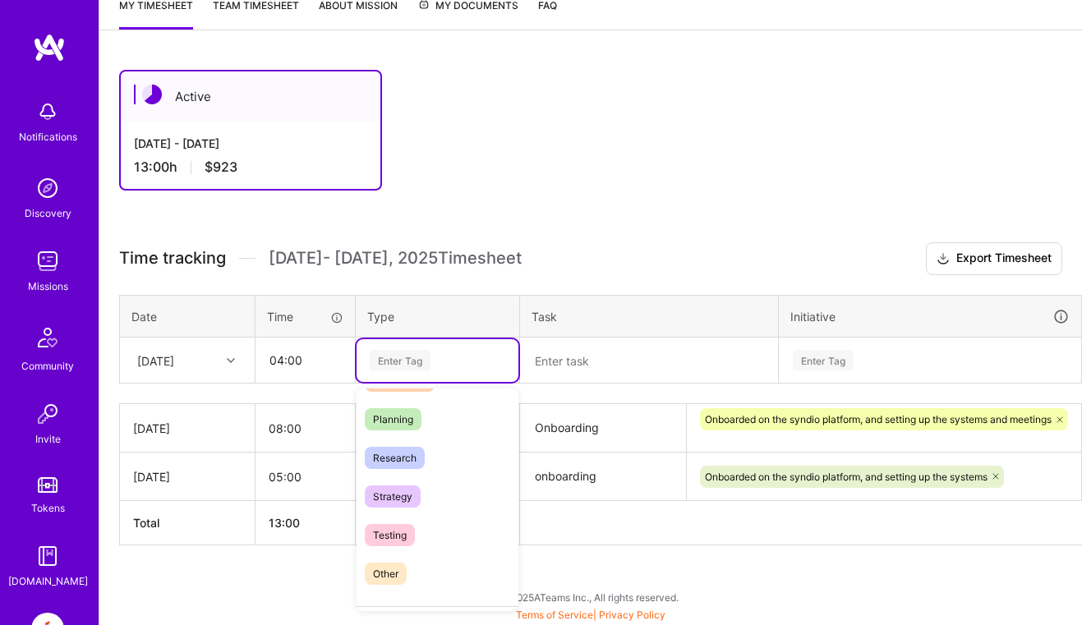
scroll to position [491, 0]
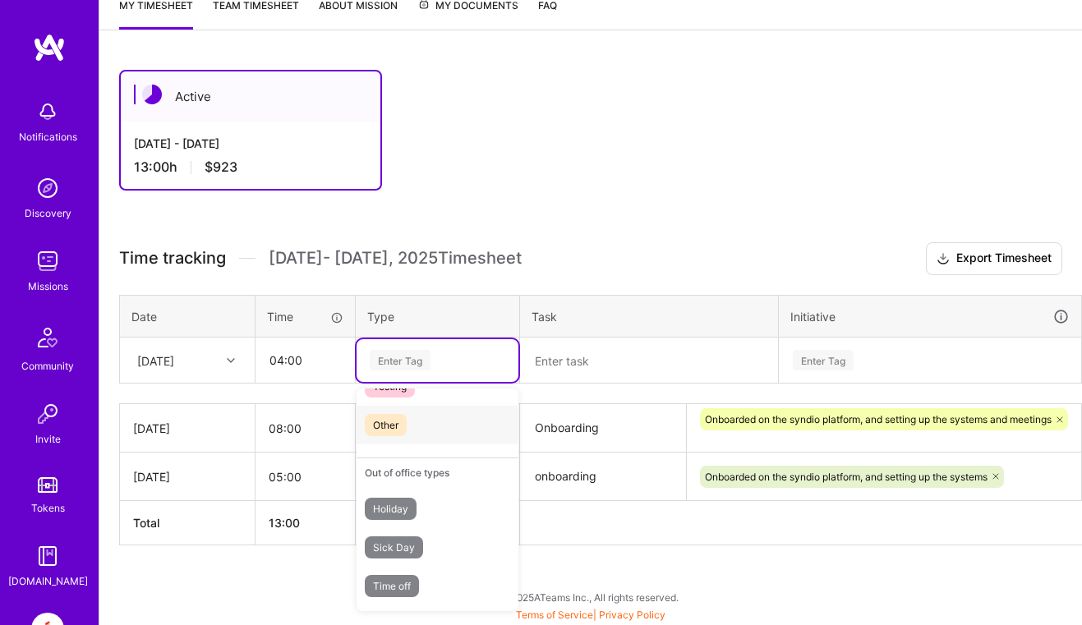
click at [435, 420] on div "Other" at bounding box center [438, 425] width 162 height 39
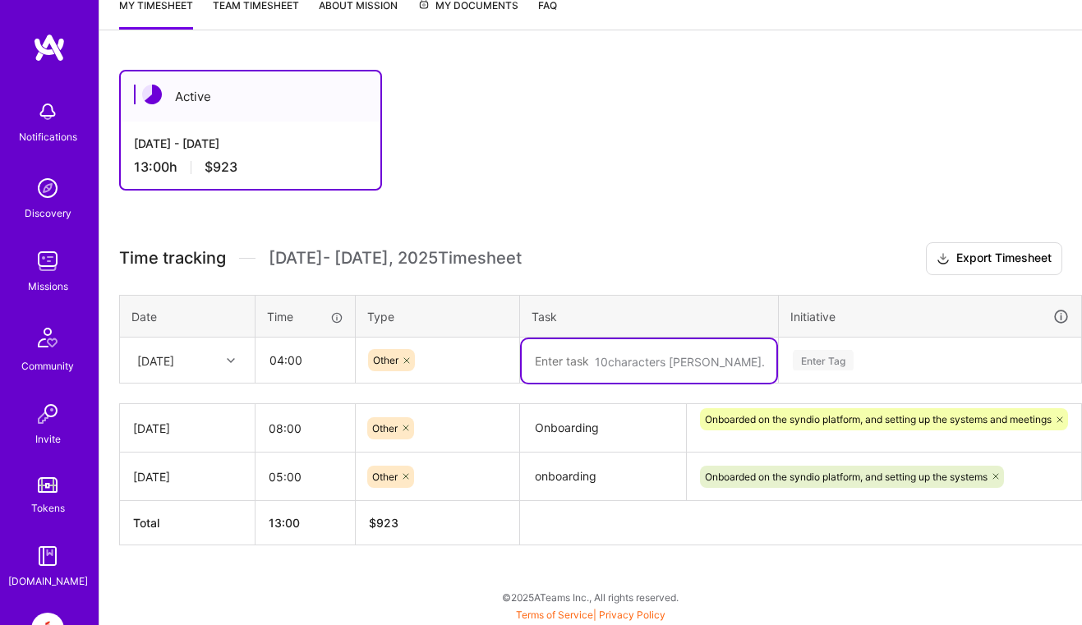
click at [629, 367] on textarea at bounding box center [649, 361] width 255 height 44
type textarea "Meetings and researching the product"
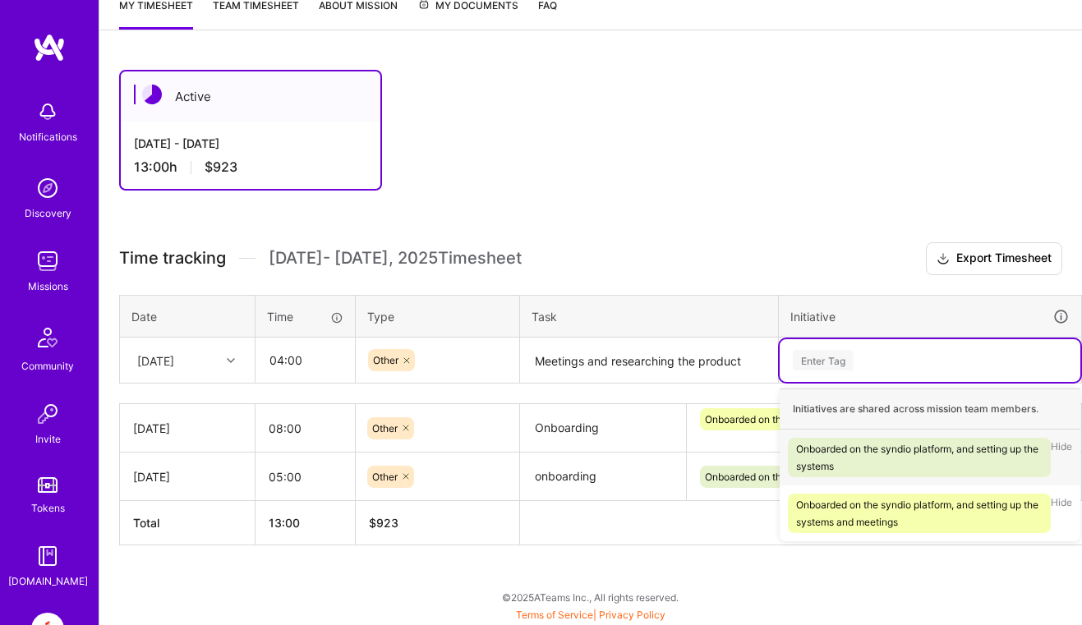
click at [893, 358] on div "Enter Tag" at bounding box center [930, 360] width 278 height 21
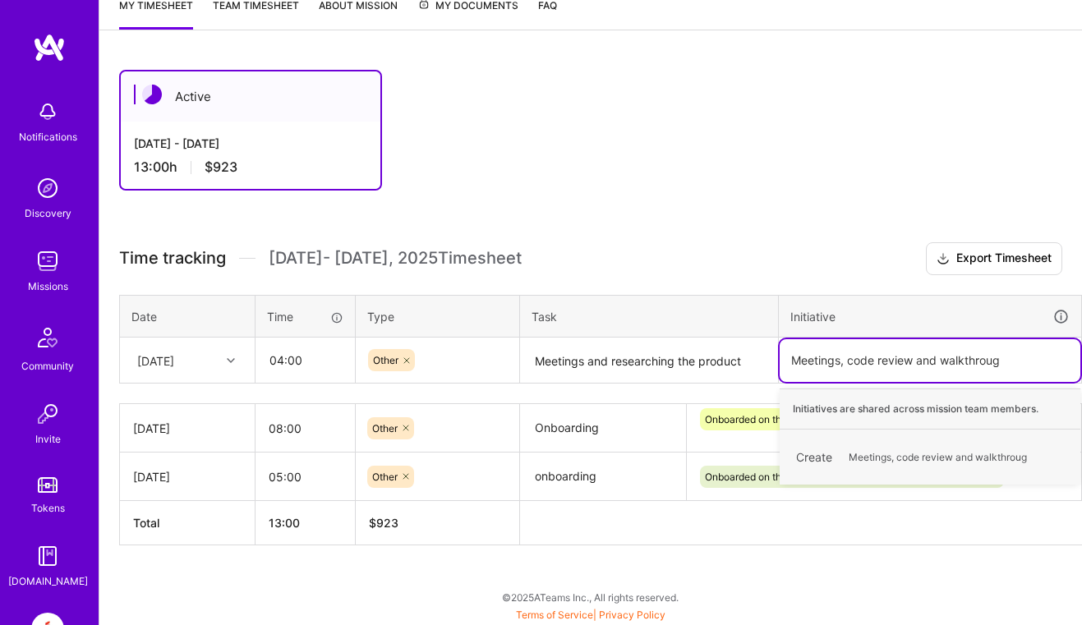
type input "Meetings, code review and walkthrough"
click at [950, 453] on span "Meetings, code review and walkthrough" at bounding box center [941, 457] width 201 height 22
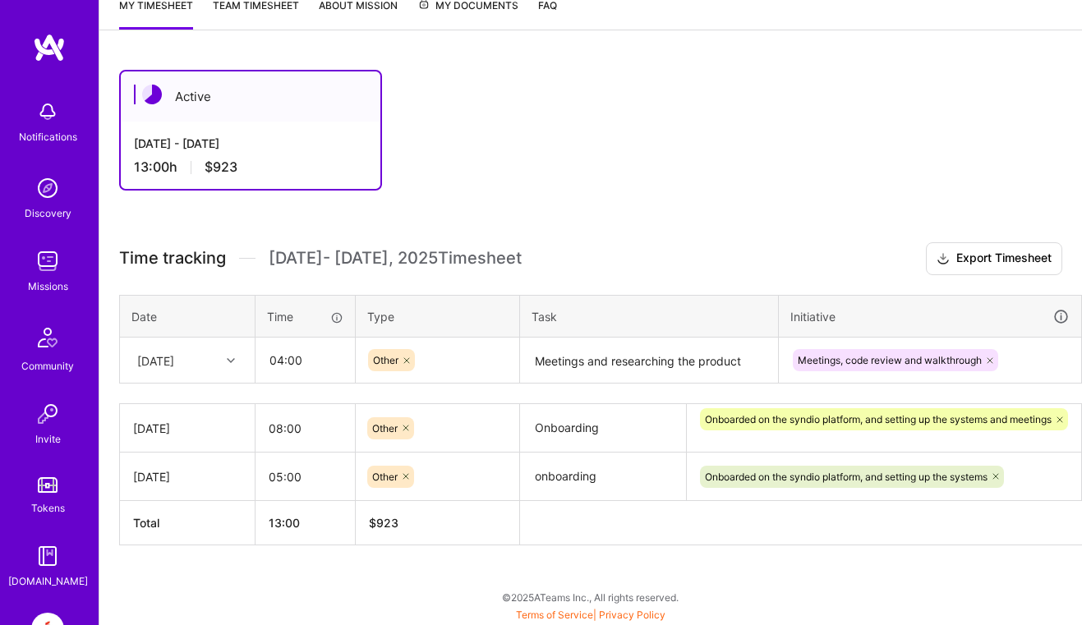
click at [832, 262] on h3 "Time tracking [DATE] - [DATE] Timesheet Export Timesheet" at bounding box center [590, 258] width 943 height 33
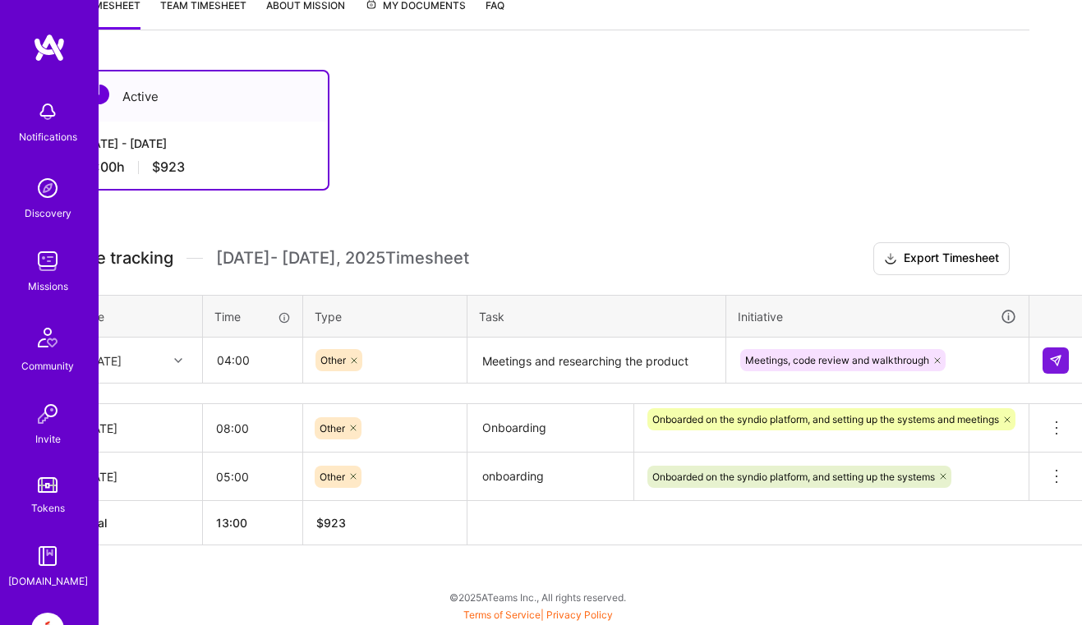
scroll to position [233, 55]
click at [1050, 362] on img at bounding box center [1053, 360] width 13 height 13
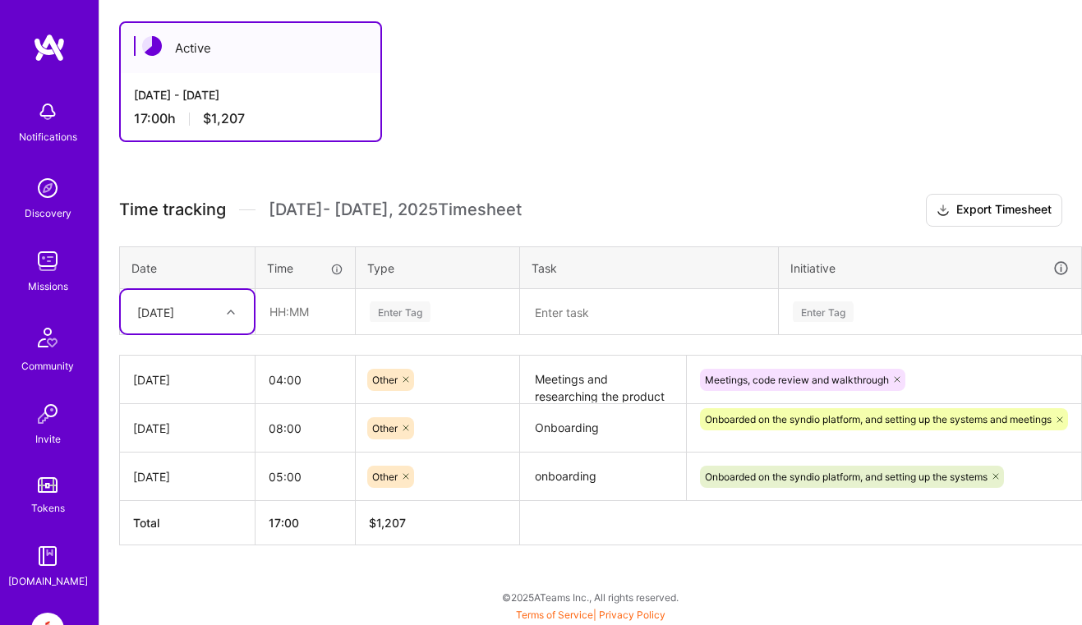
scroll to position [0, 0]
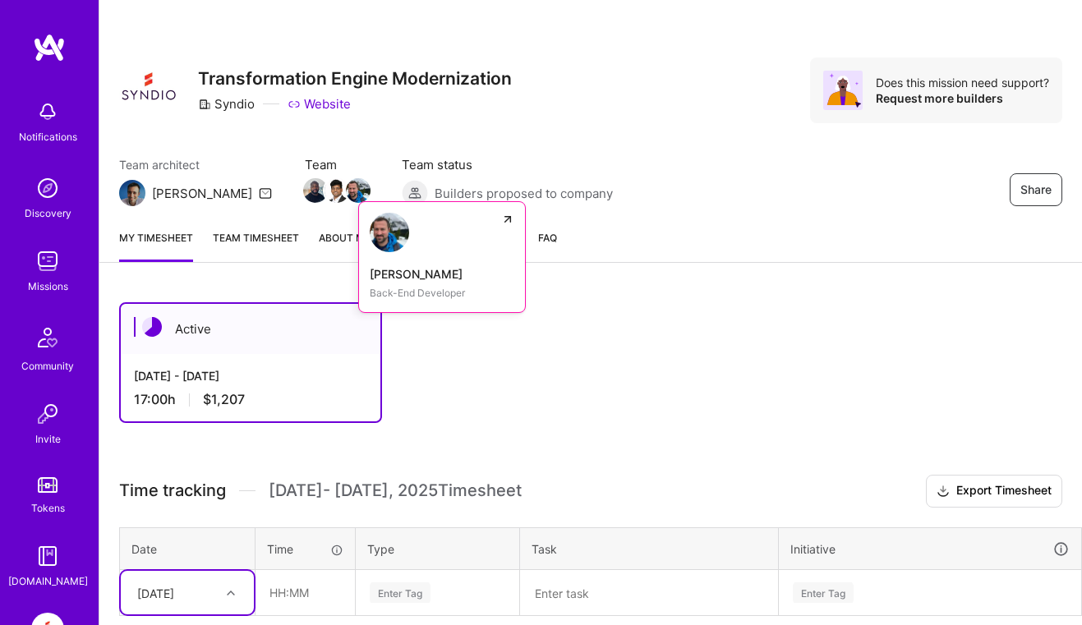
click at [346, 187] on img at bounding box center [358, 190] width 25 height 25
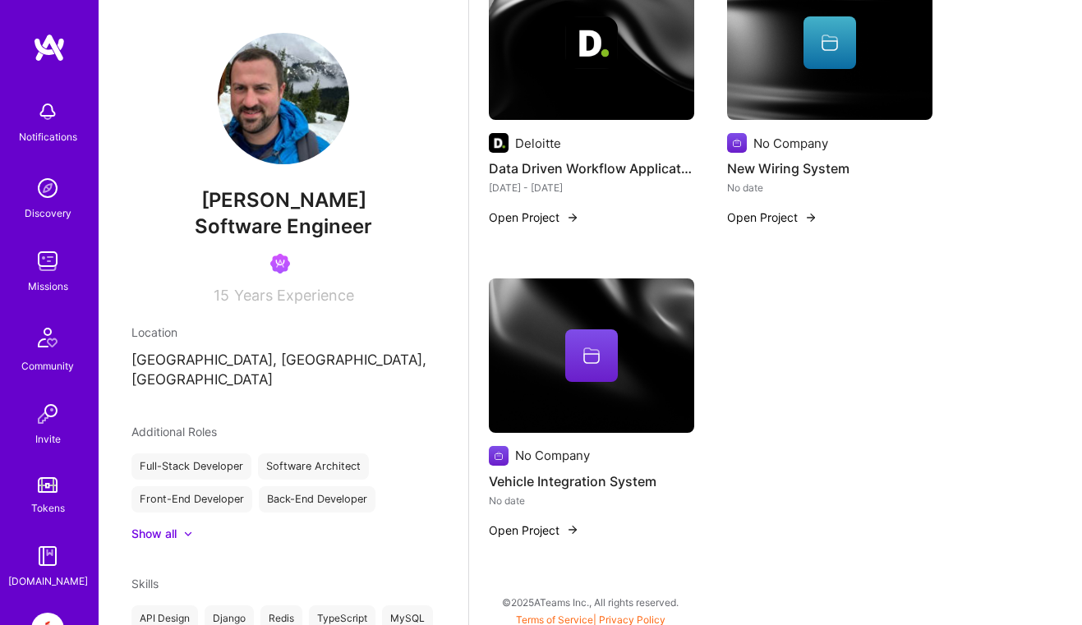
scroll to position [590, 0]
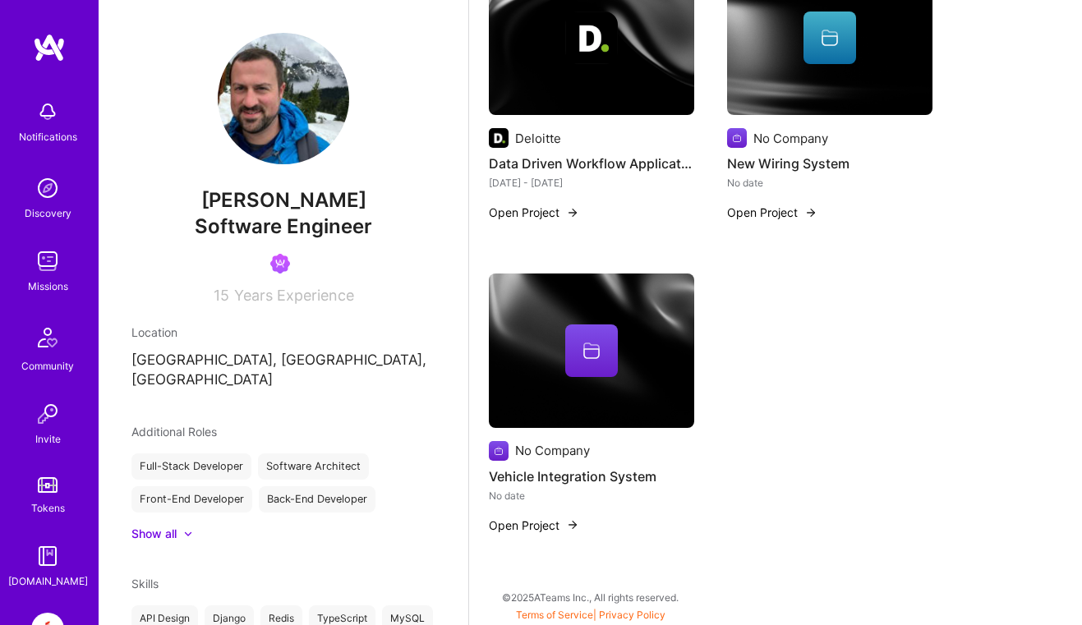
click at [187, 532] on icon at bounding box center [188, 534] width 8 height 5
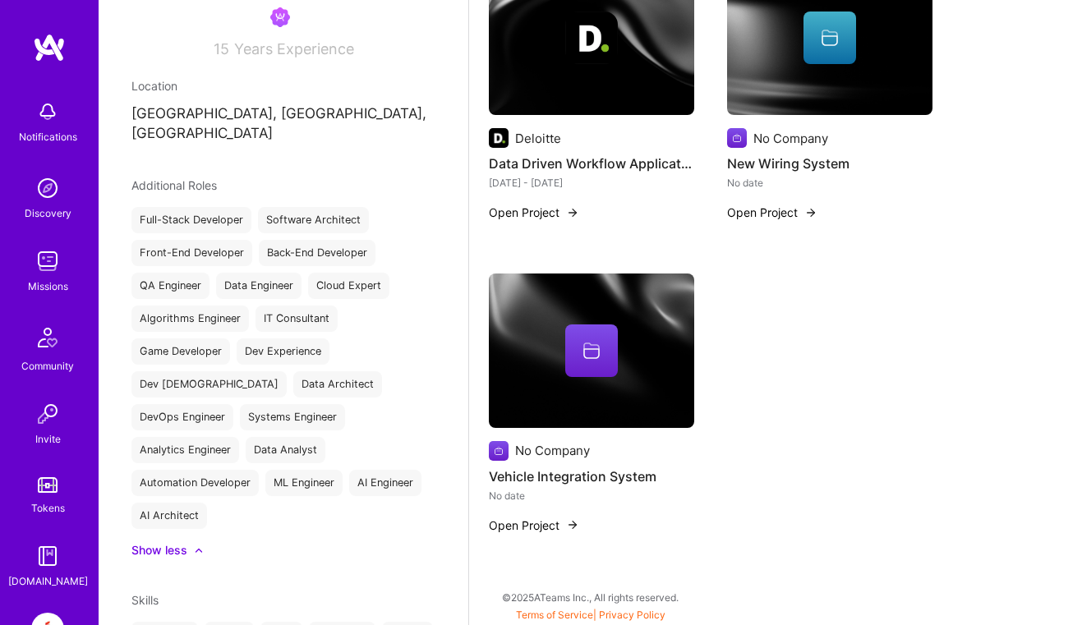
scroll to position [268, 0]
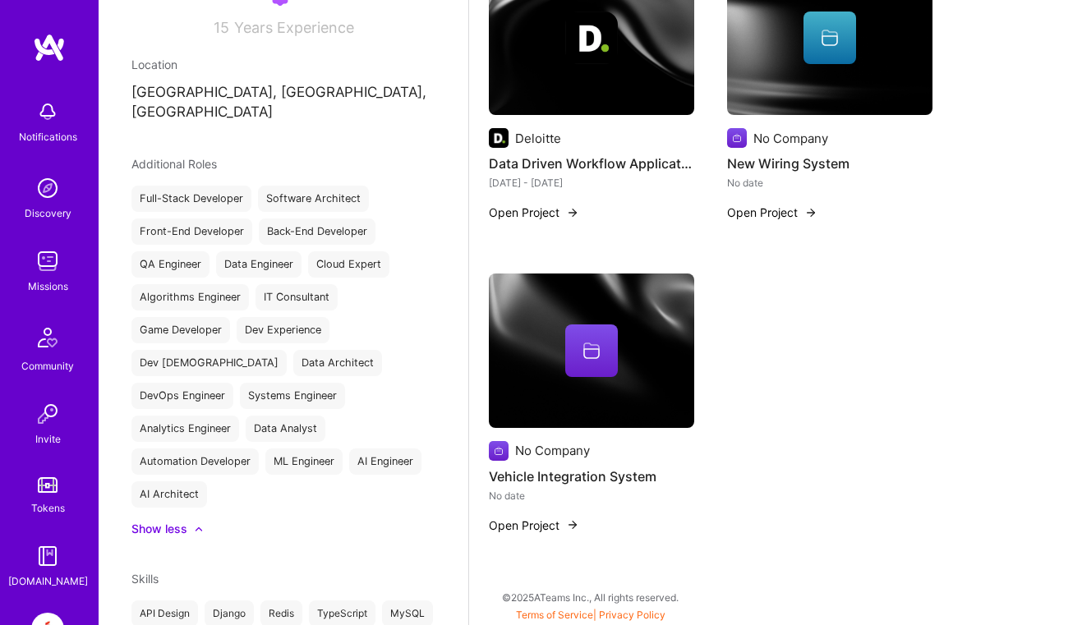
click at [39, 261] on img at bounding box center [47, 261] width 33 height 33
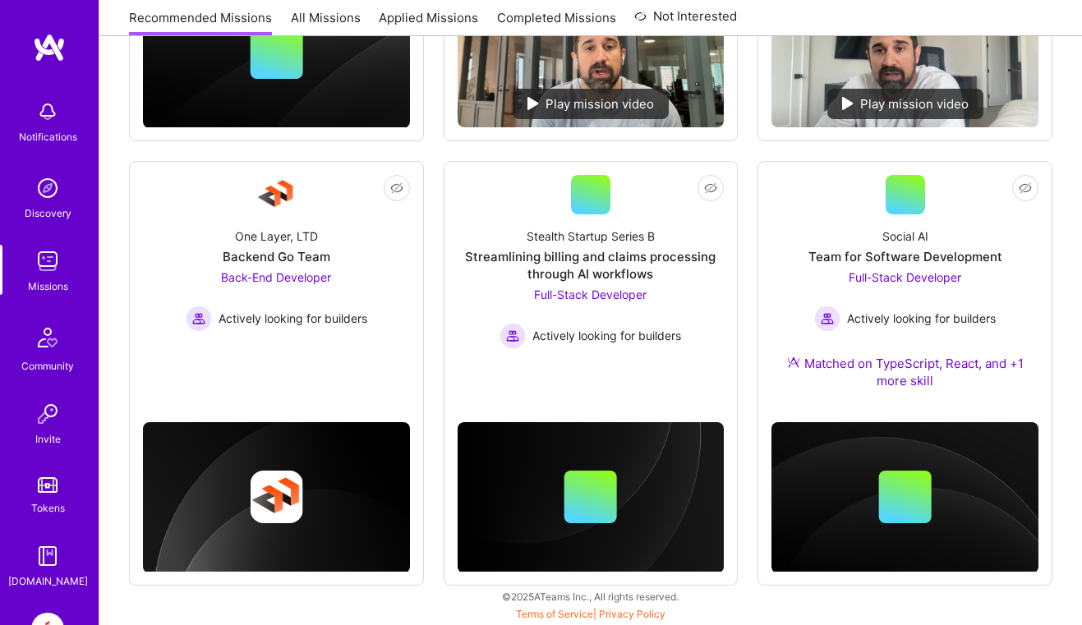
scroll to position [109, 0]
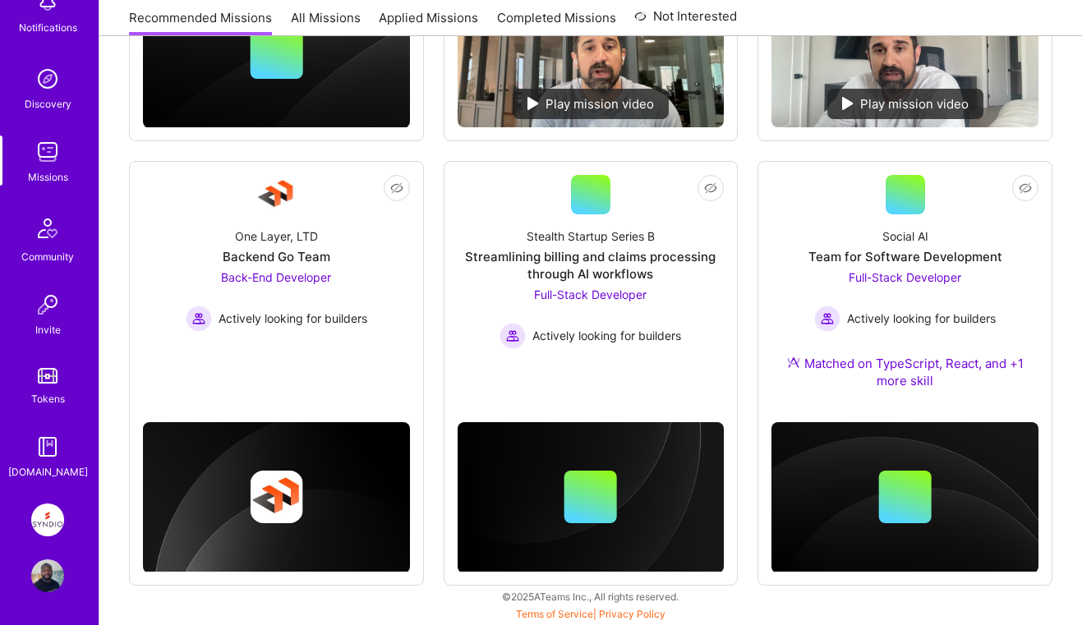
click at [46, 377] on img at bounding box center [48, 376] width 20 height 16
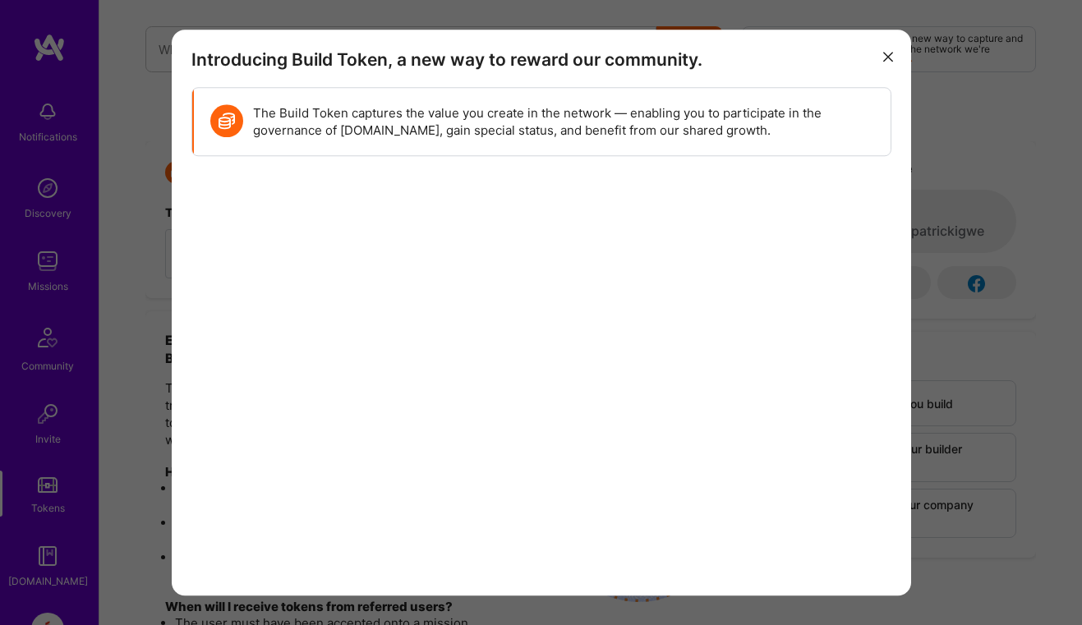
click at [879, 48] on button "modal" at bounding box center [889, 56] width 20 height 27
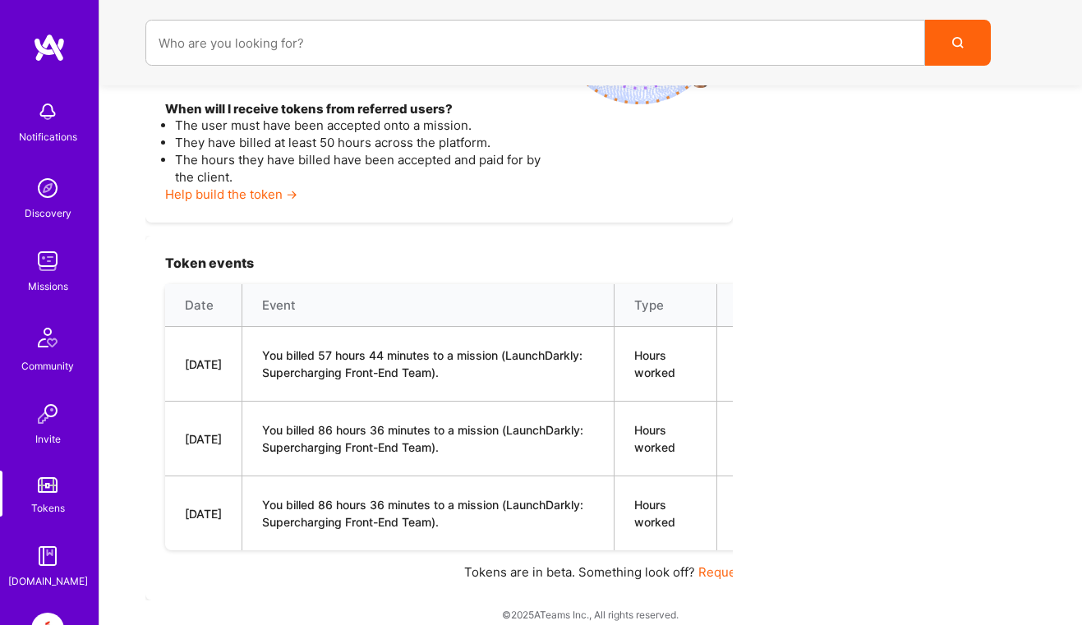
click at [45, 336] on img at bounding box center [47, 337] width 39 height 39
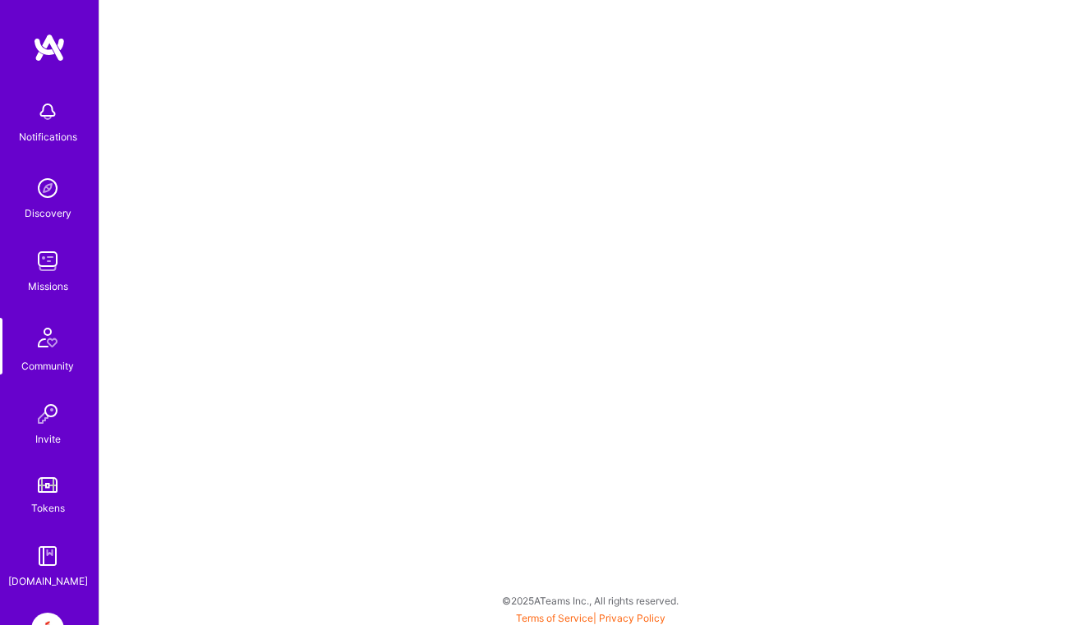
click at [54, 264] on img at bounding box center [47, 261] width 33 height 33
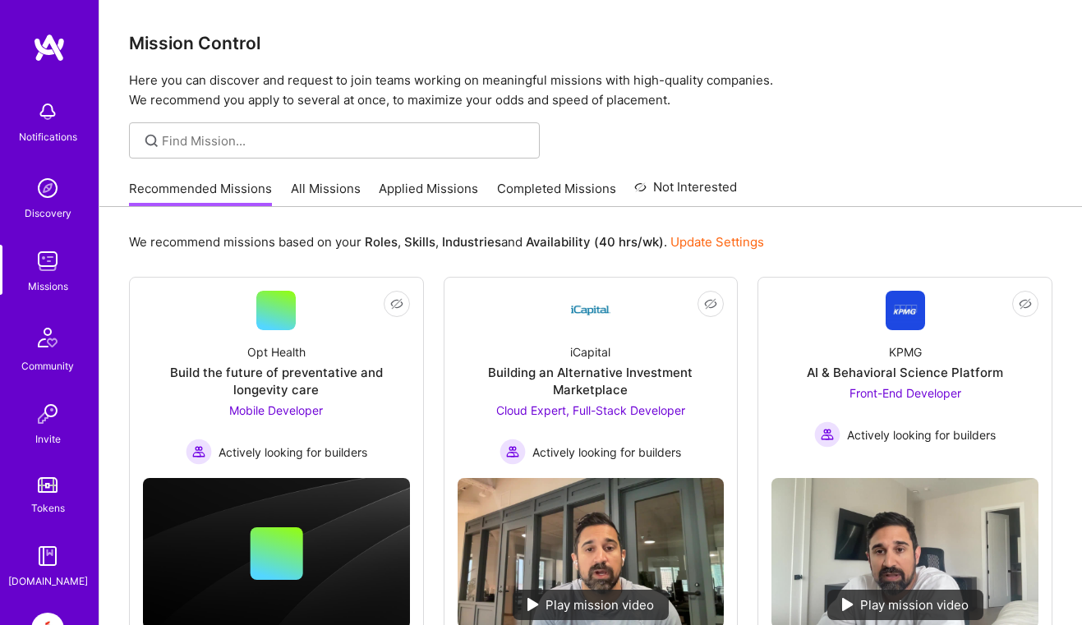
click at [47, 185] on img at bounding box center [47, 188] width 33 height 33
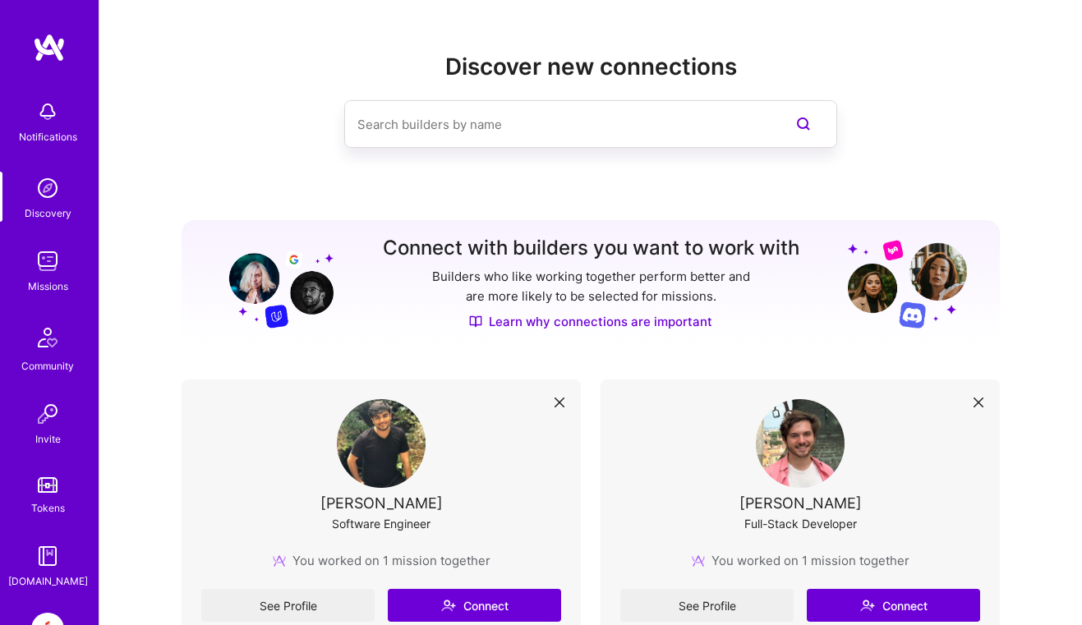
click at [63, 117] on img at bounding box center [47, 111] width 33 height 33
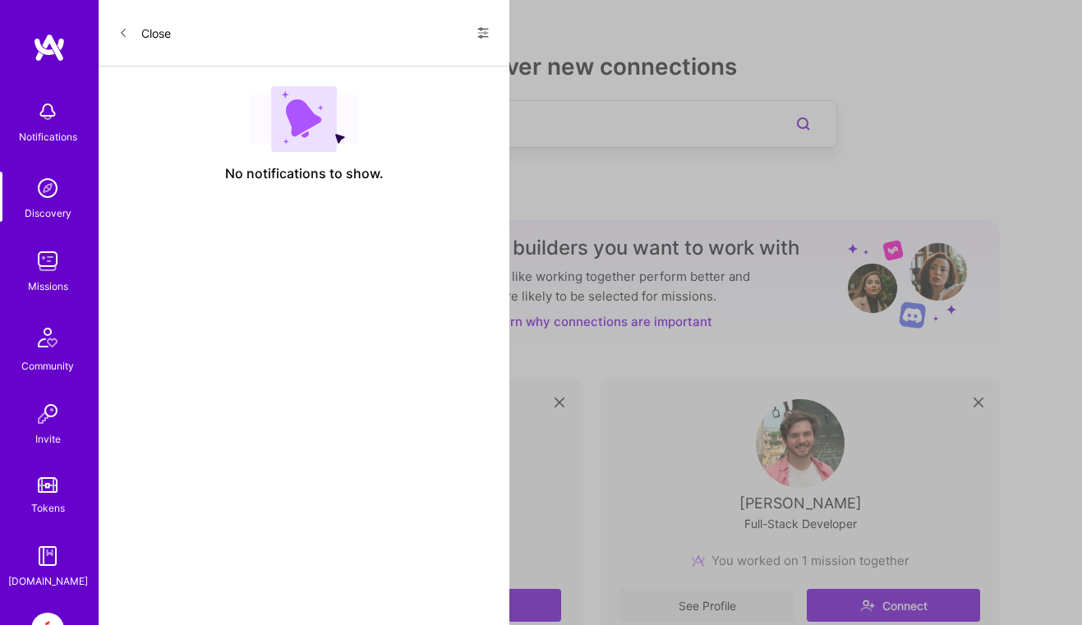
click at [148, 35] on button "Close" at bounding box center [144, 33] width 53 height 26
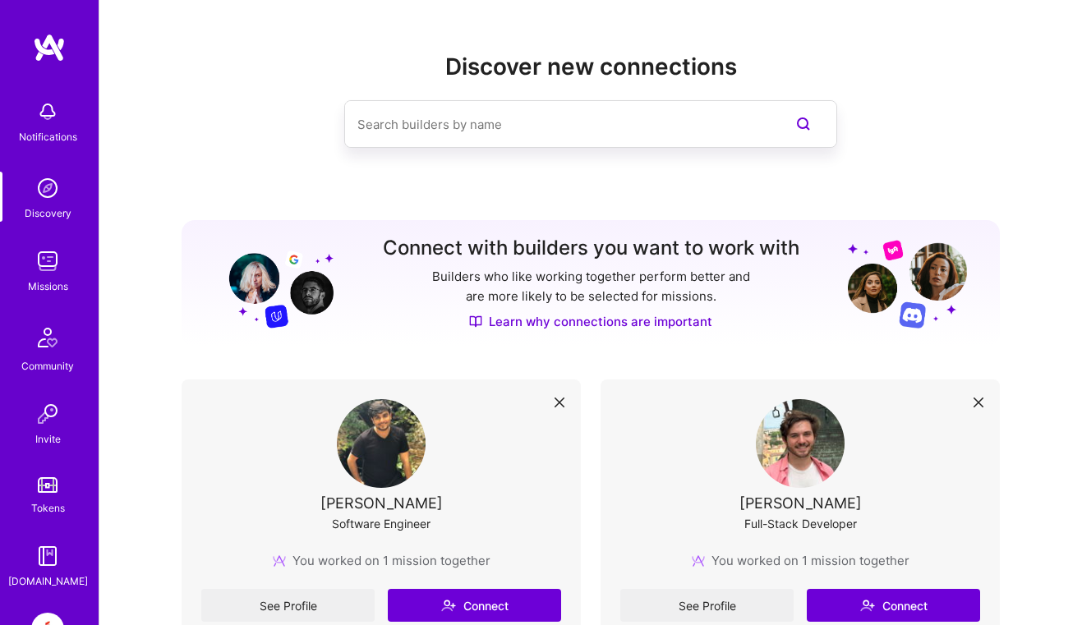
click at [457, 124] on input at bounding box center [558, 125] width 401 height 42
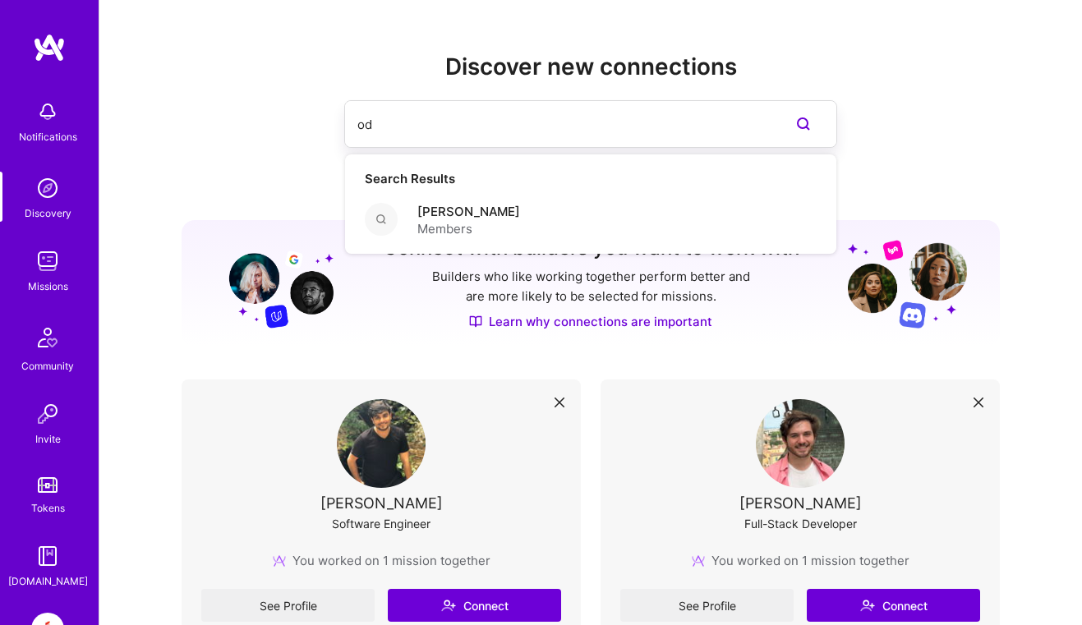
type input "o"
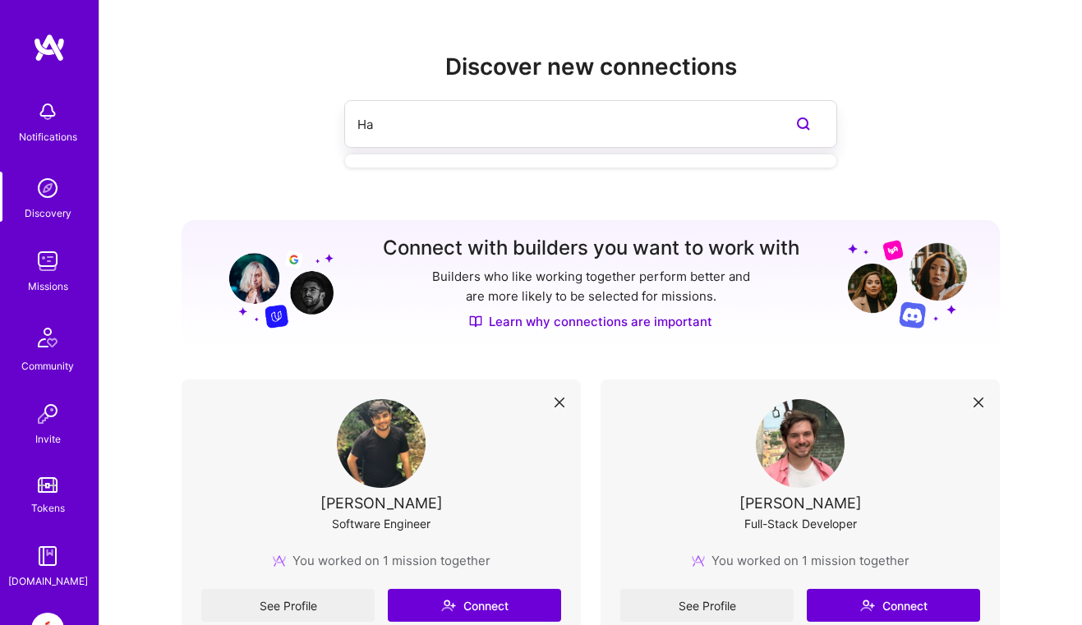
type input "H"
